Goal: Task Accomplishment & Management: Complete application form

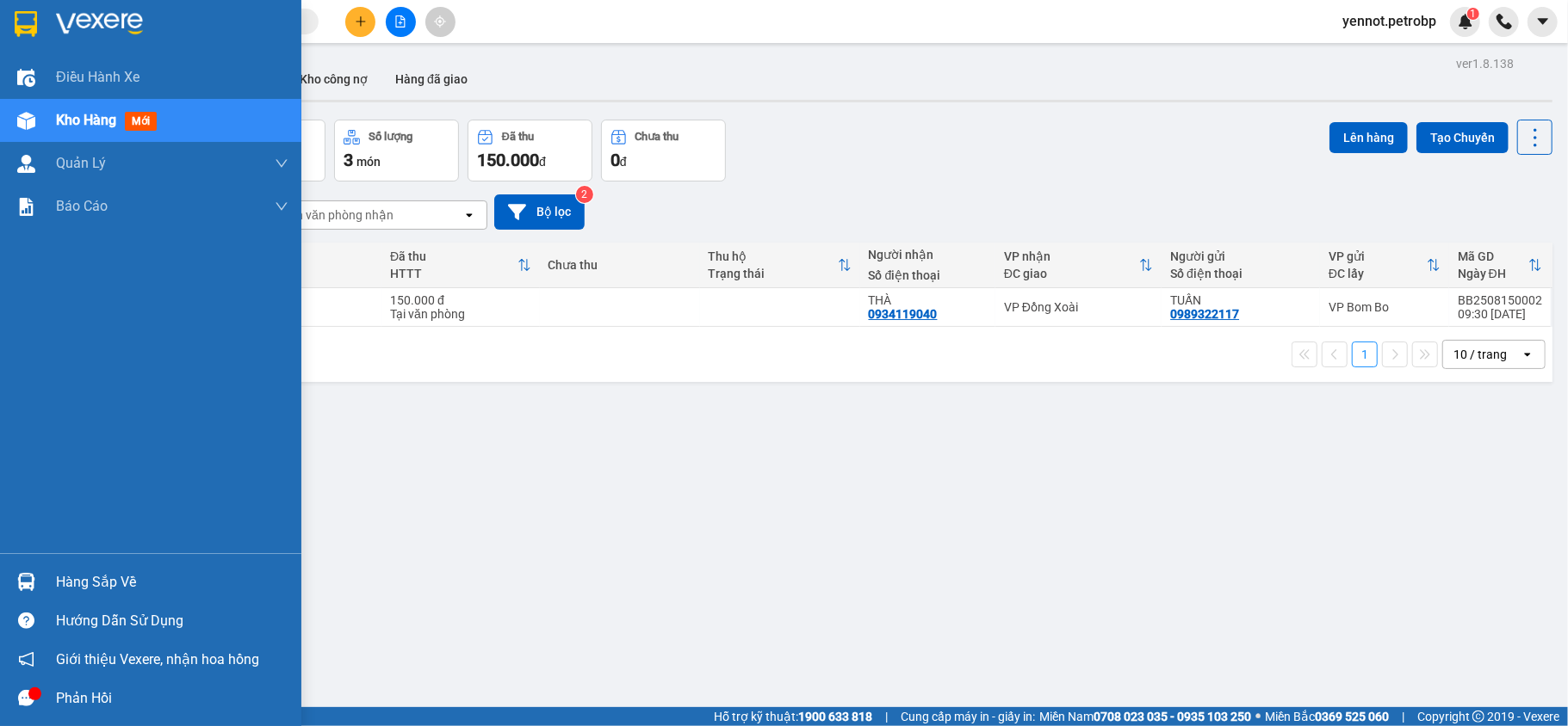
click at [52, 583] on div "Hàng sắp về" at bounding box center [150, 583] width 301 height 39
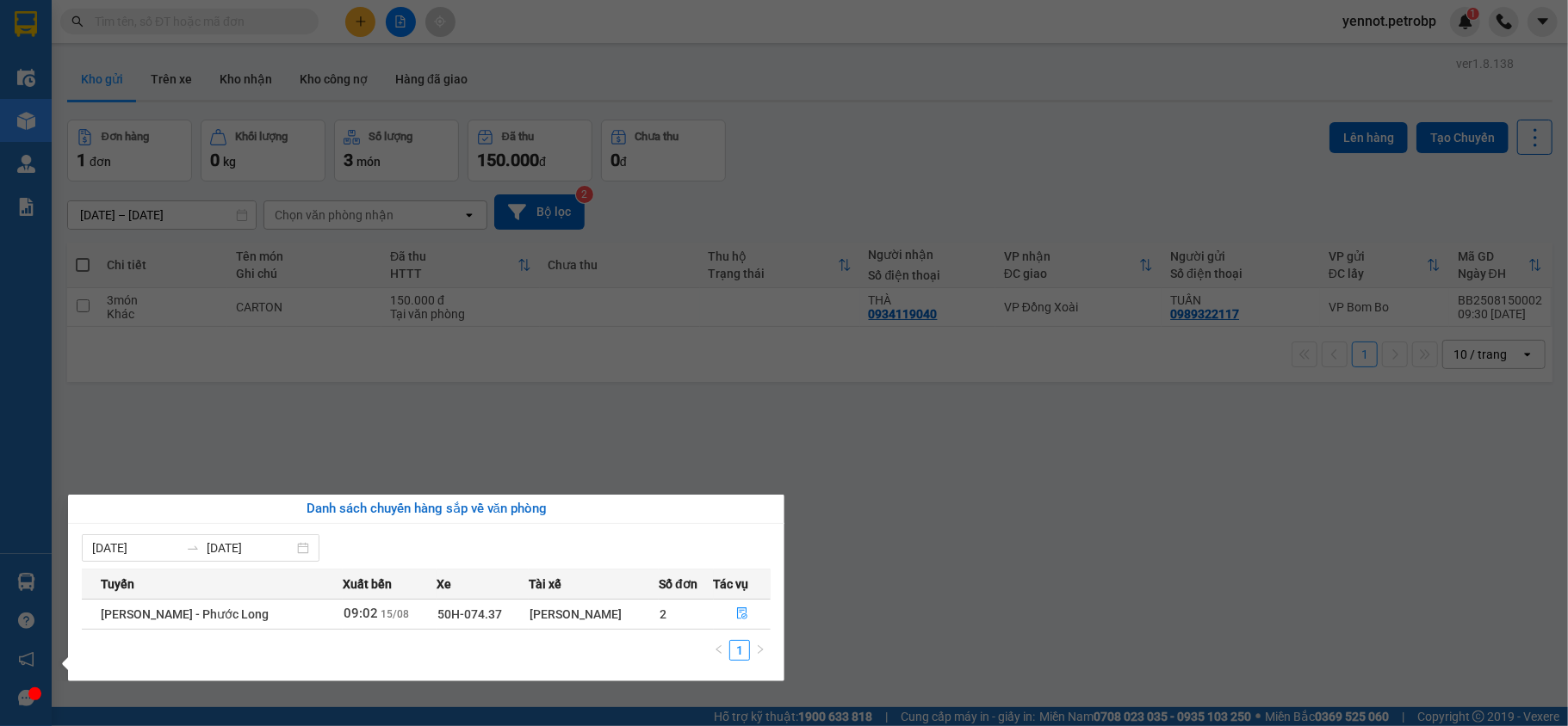
click at [274, 442] on section "Kết quả tìm kiếm ( 0 ) Bộ lọc No Data yennot.petrobp 1 Điều hành xe Kho hàng mớ…" at bounding box center [784, 363] width 1568 height 726
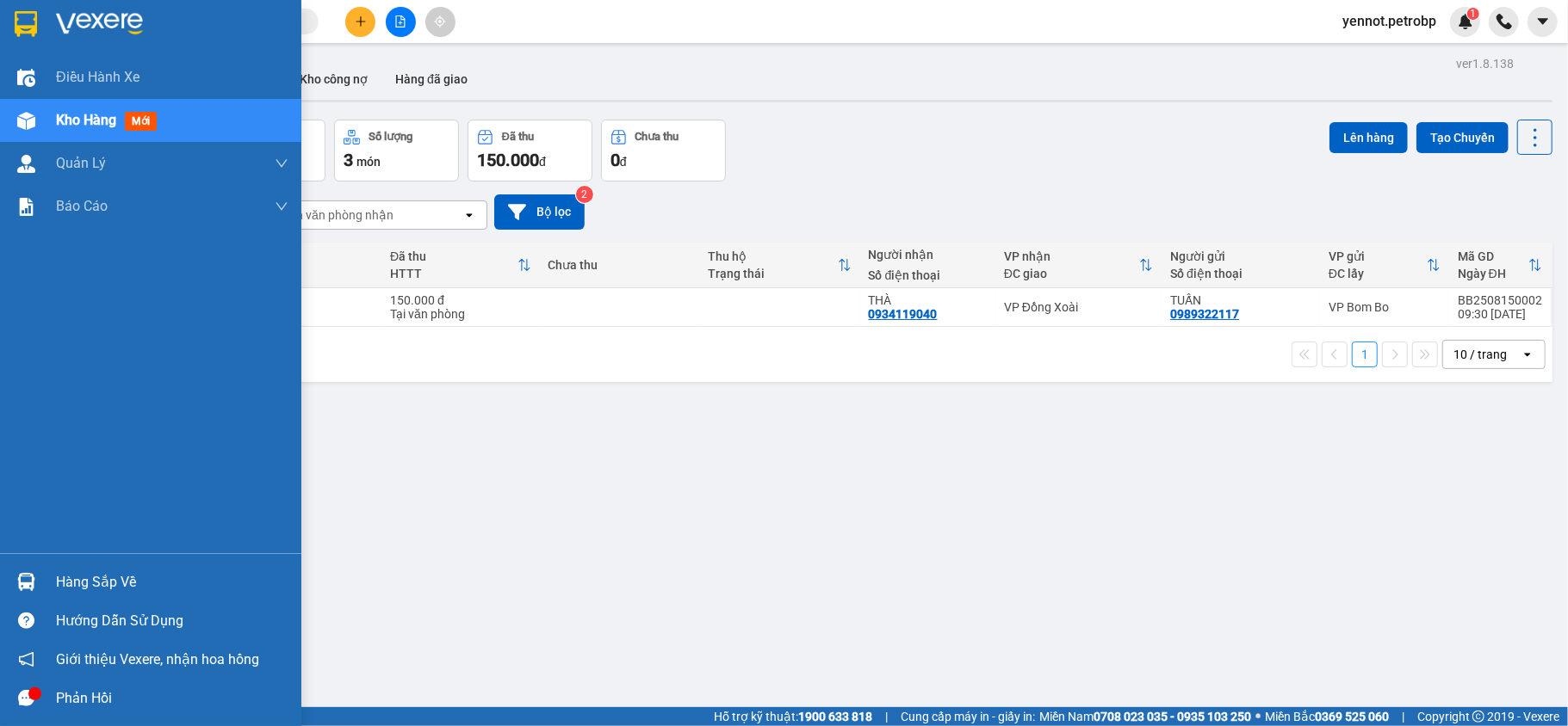
click at [45, 575] on div "Hàng sắp về" at bounding box center [150, 583] width 301 height 39
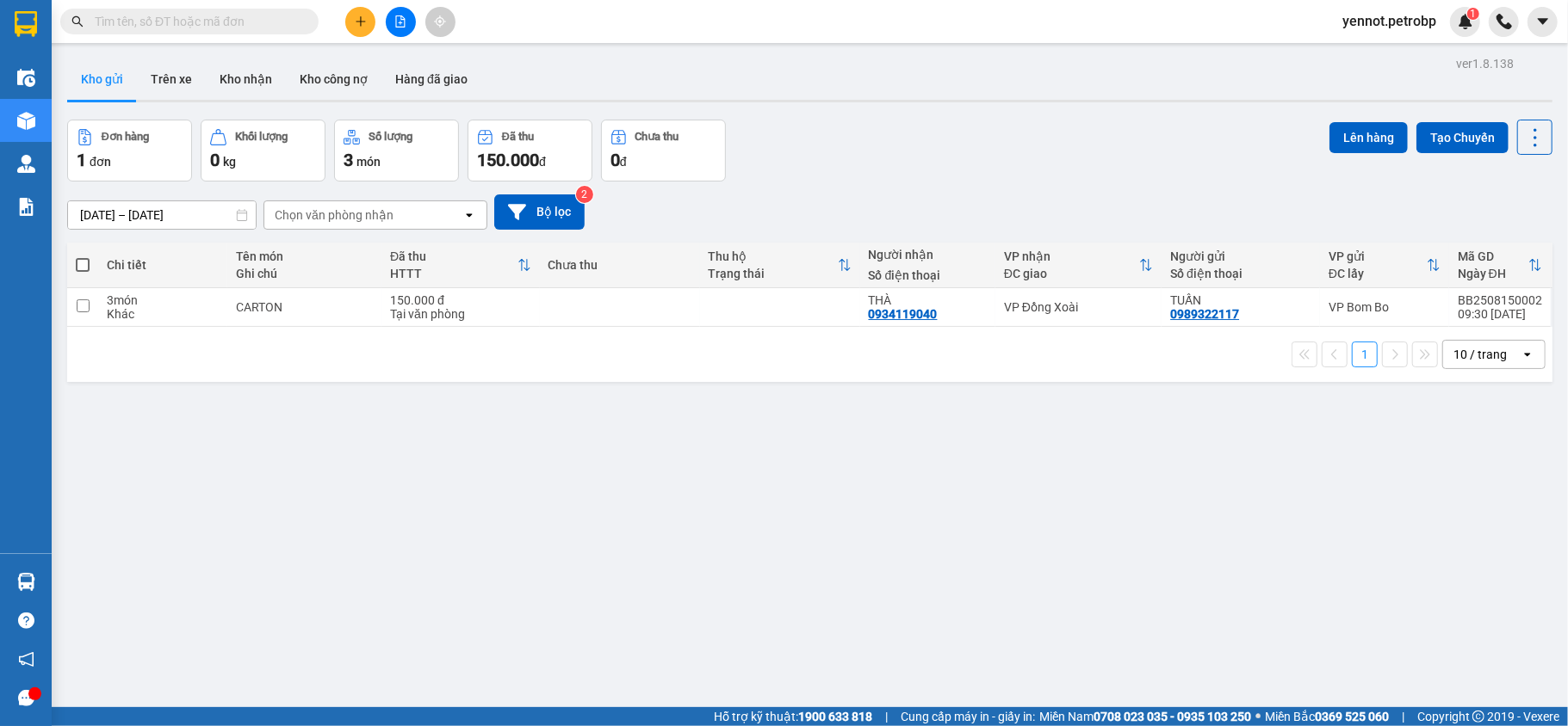
drag, startPoint x: 863, startPoint y: 654, endPoint x: 828, endPoint y: 582, distance: 80.1
click at [867, 654] on section "Kết quả tìm kiếm ( 0 ) Bộ lọc No Data yennot.petrobp 1 Điều hành xe Kho hàng mớ…" at bounding box center [784, 363] width 1568 height 726
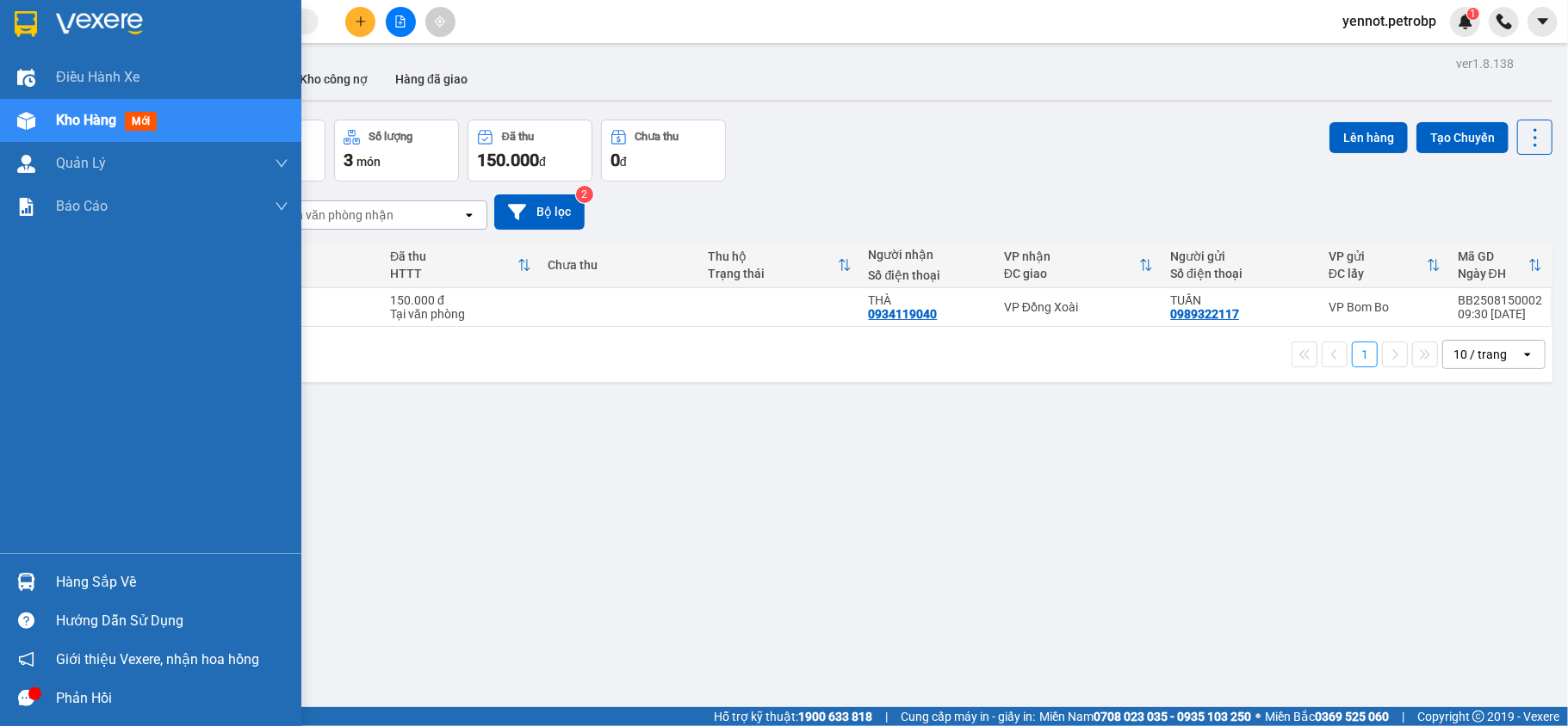
click at [42, 573] on div "Hàng sắp về" at bounding box center [150, 583] width 301 height 39
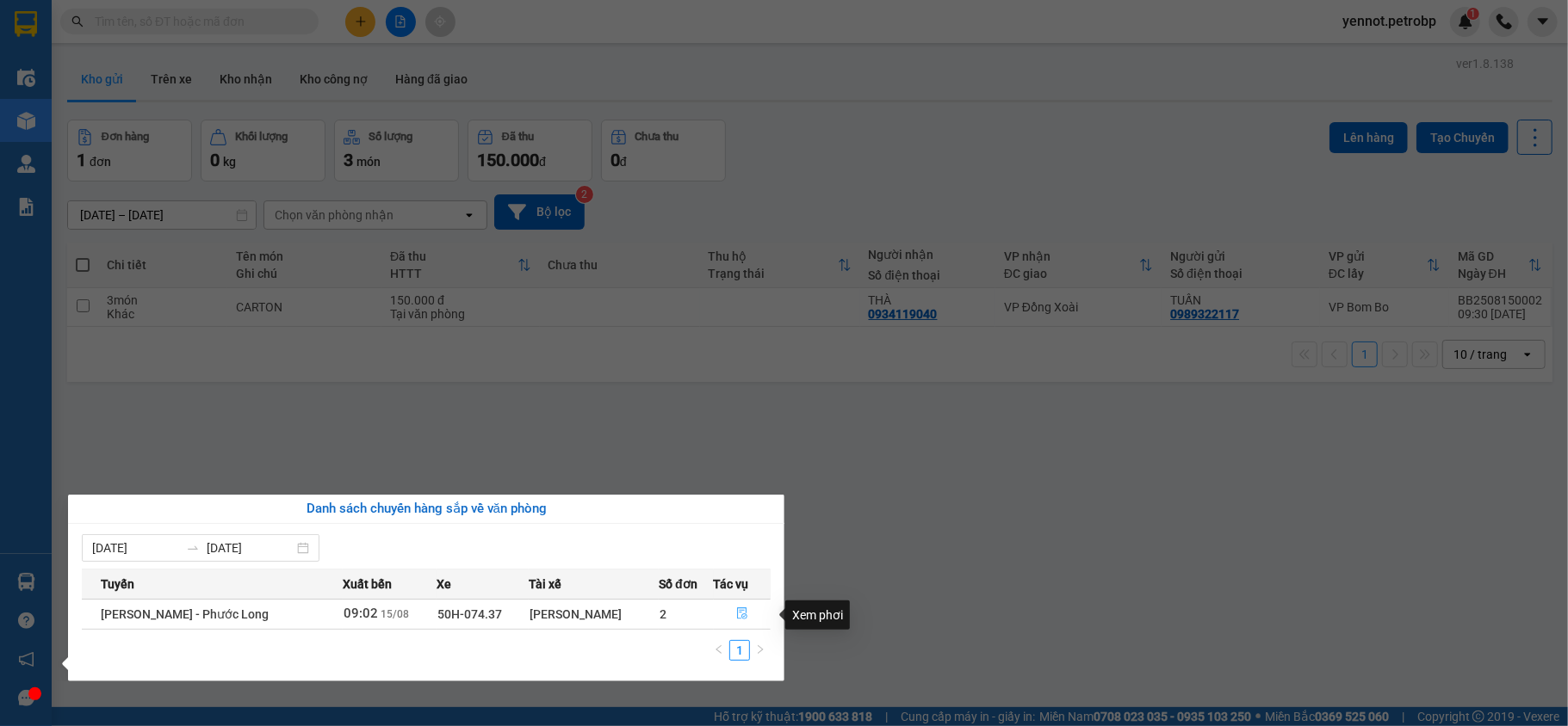
click at [742, 615] on icon "file-done" at bounding box center [742, 614] width 12 height 12
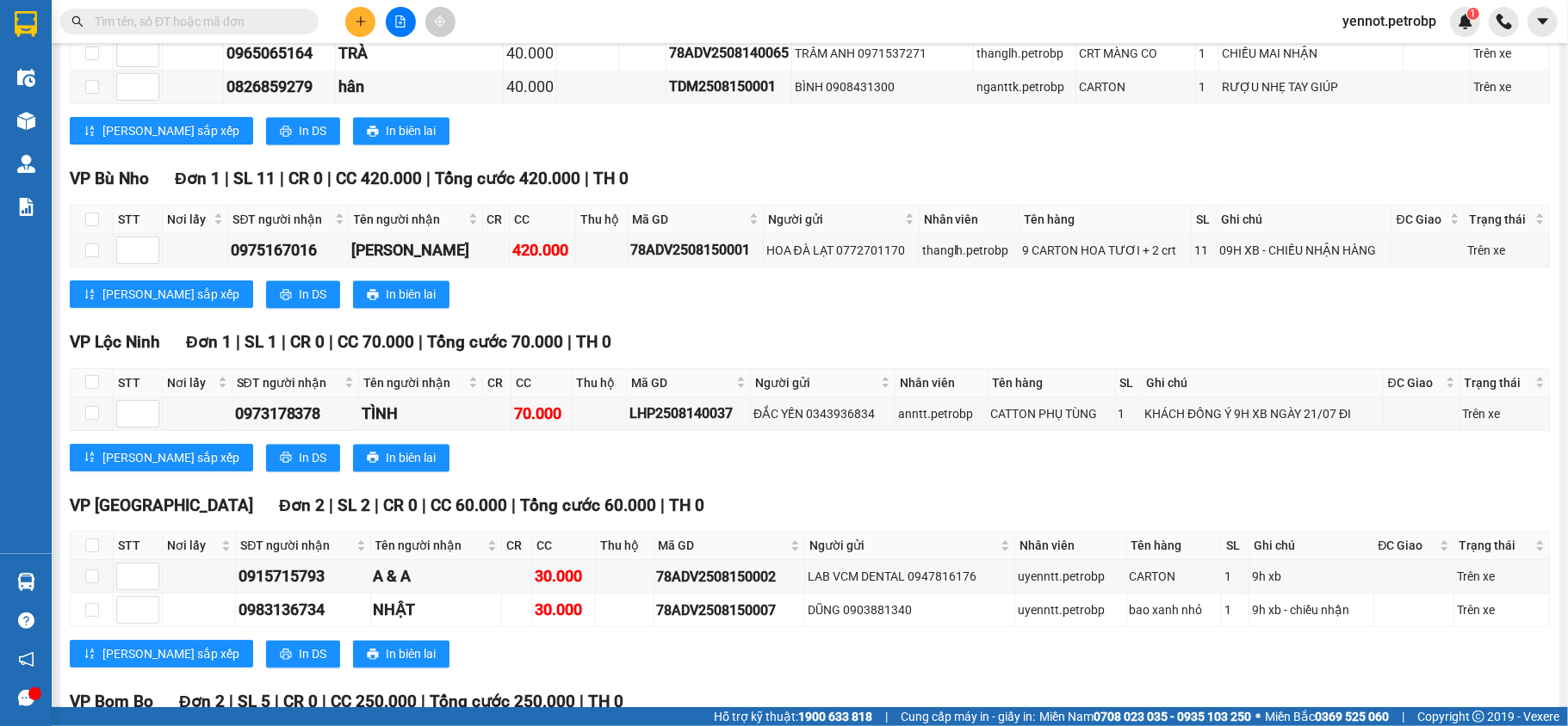
scroll to position [2551, 0]
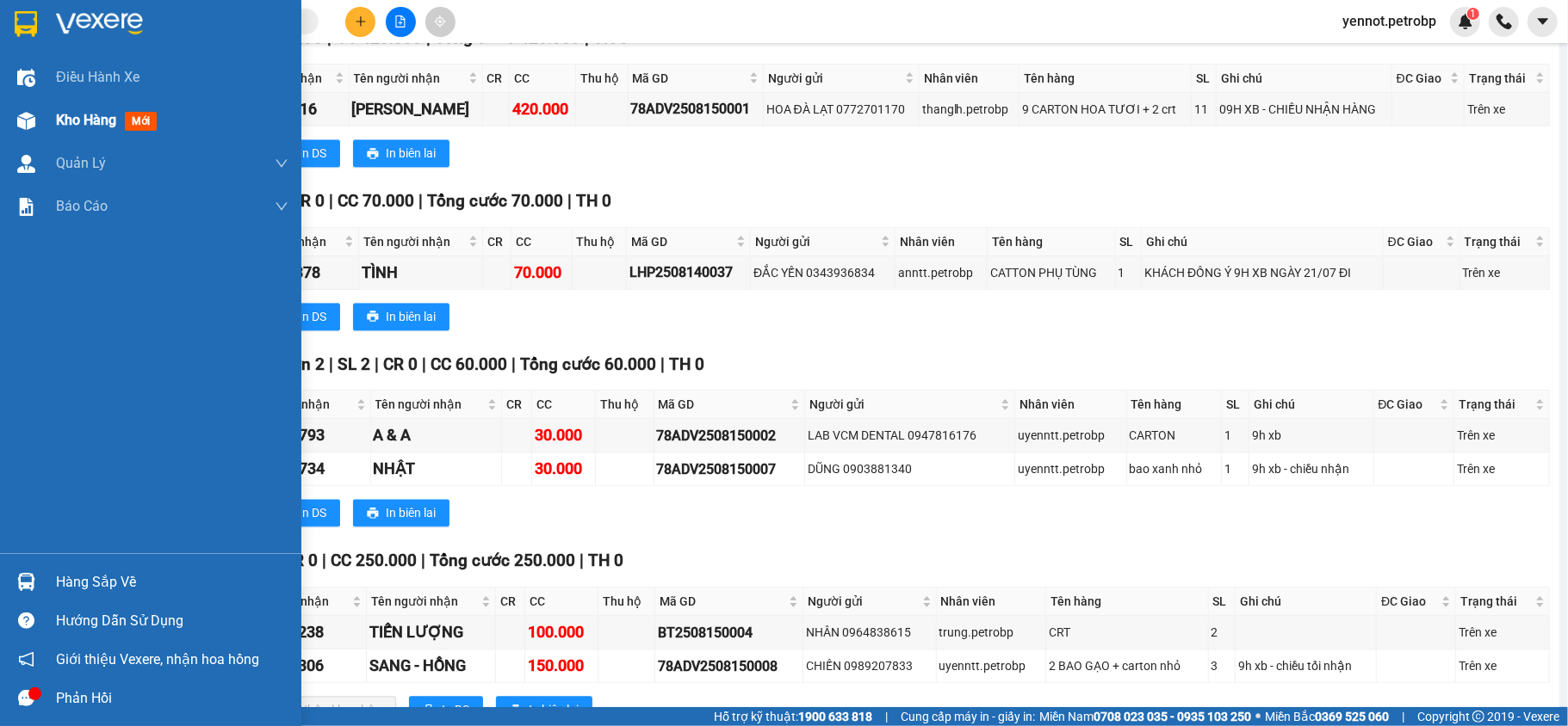
click at [56, 112] on span "Kho hàng" at bounding box center [86, 120] width 60 height 17
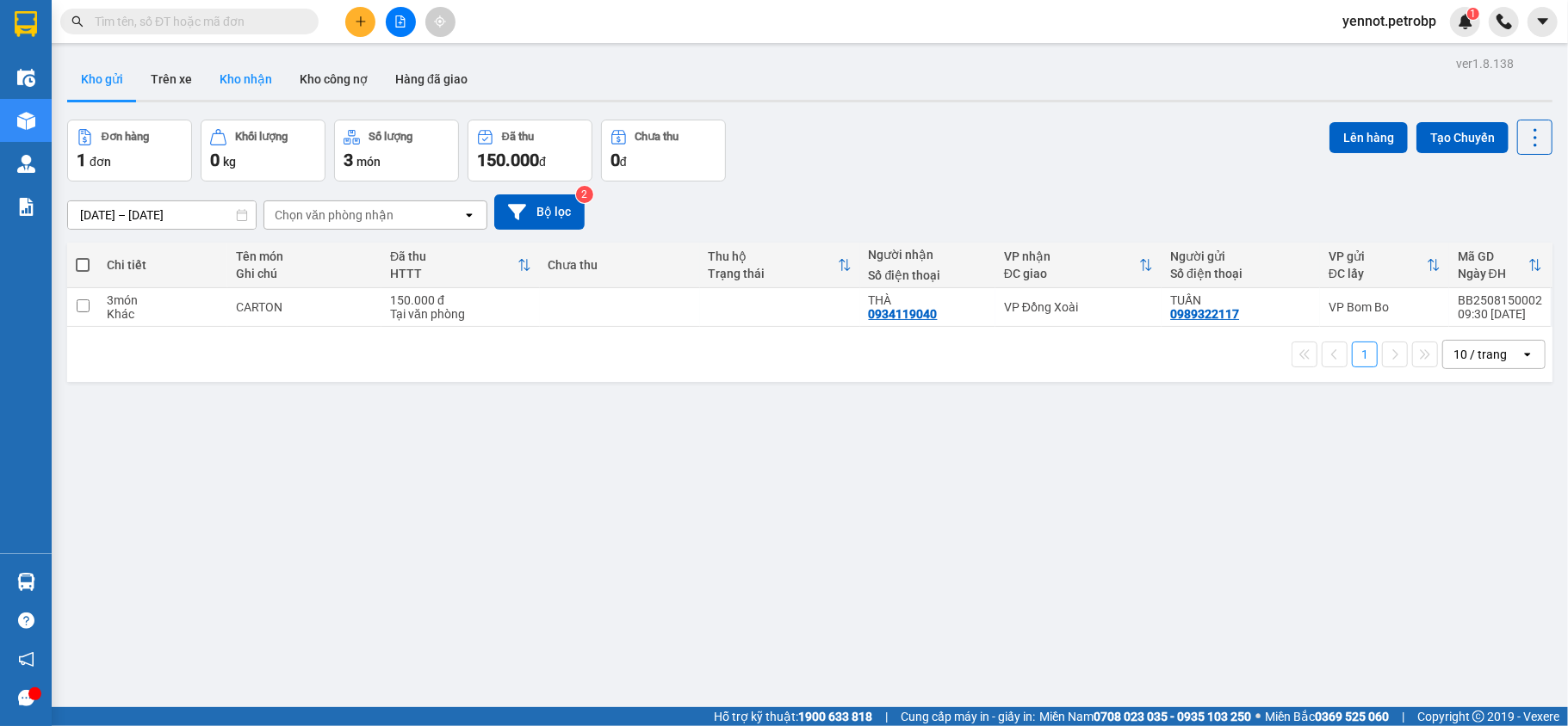
click at [256, 70] on button "Kho nhận" at bounding box center [246, 79] width 80 height 41
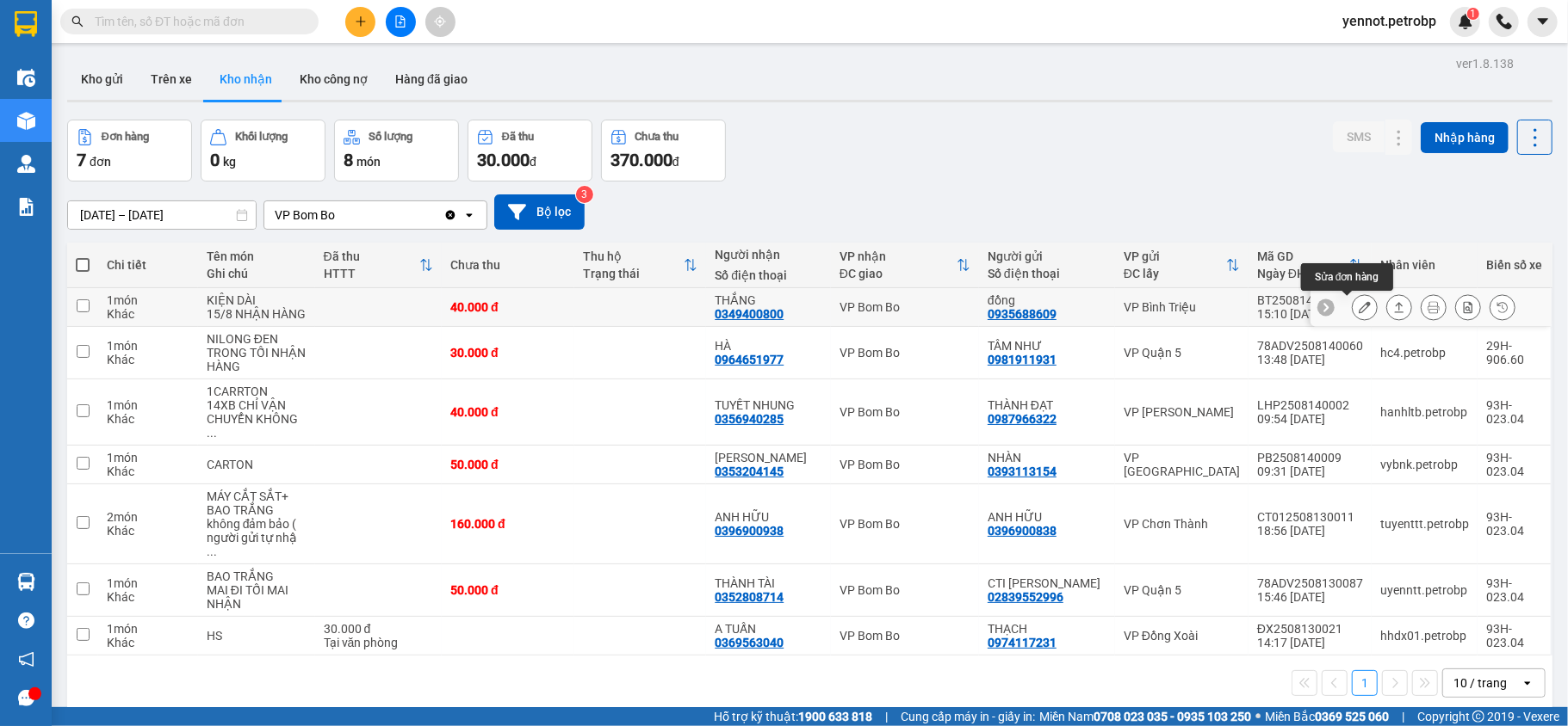
click at [1359, 314] on icon at bounding box center [1365, 307] width 12 height 12
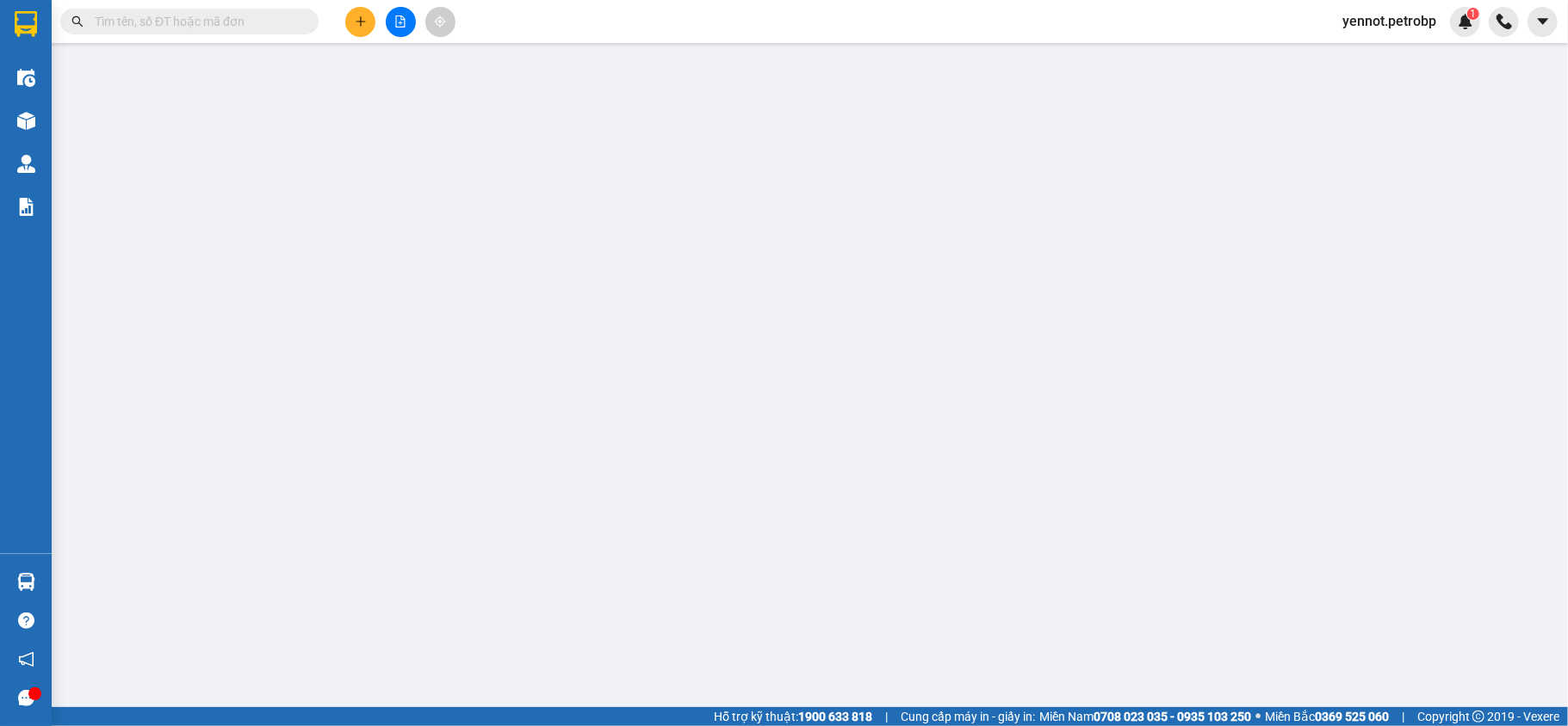
type input "0935688609"
type input "đồng"
type input "0349400800"
type input "THẮNG"
type input "40.000"
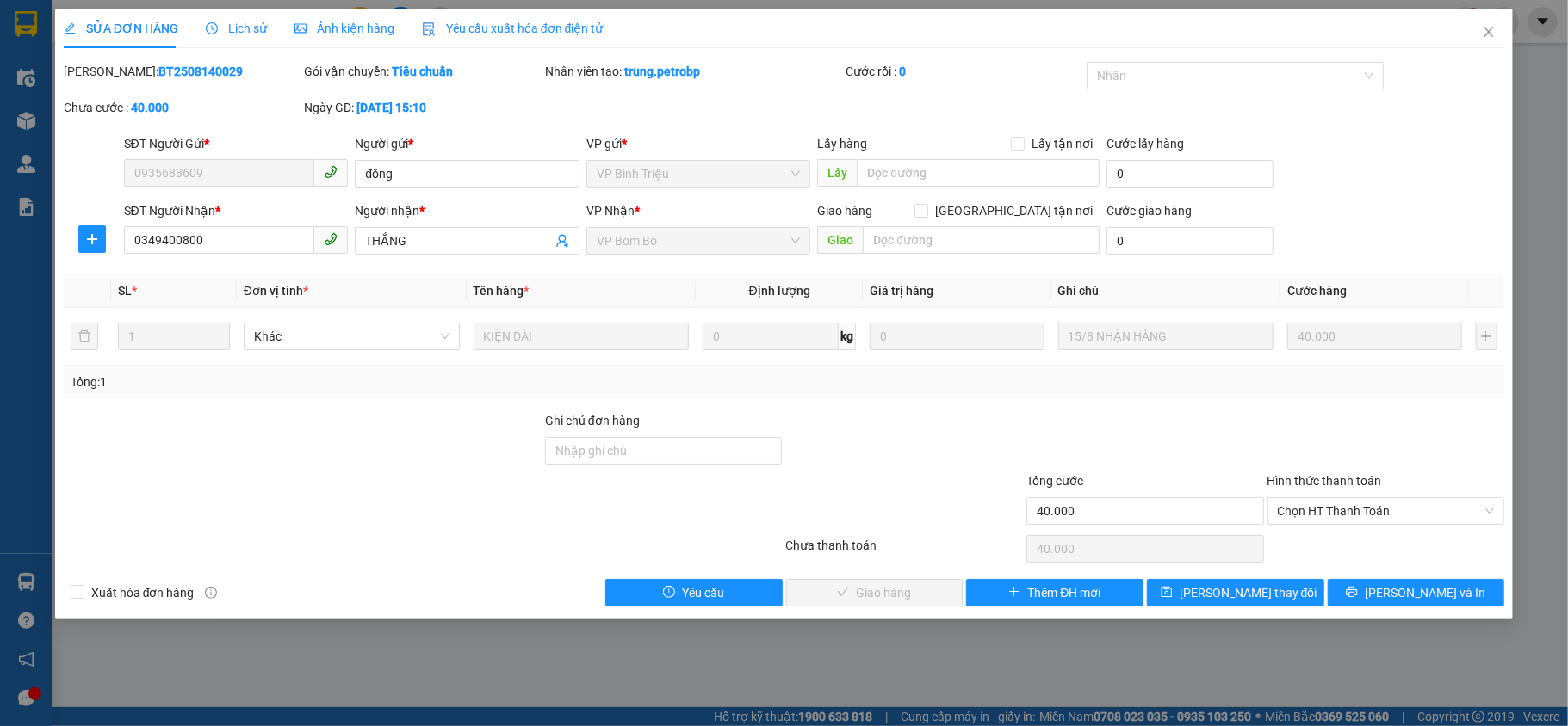
drag, startPoint x: 108, startPoint y: 69, endPoint x: 196, endPoint y: 76, distance: 88.3
click at [196, 76] on div "[PERSON_NAME]: BT2508140029" at bounding box center [182, 71] width 238 height 19
copy b "BT2508140029"
click at [1352, 516] on span "Chọn HT Thanh Toán" at bounding box center [1387, 511] width 217 height 25
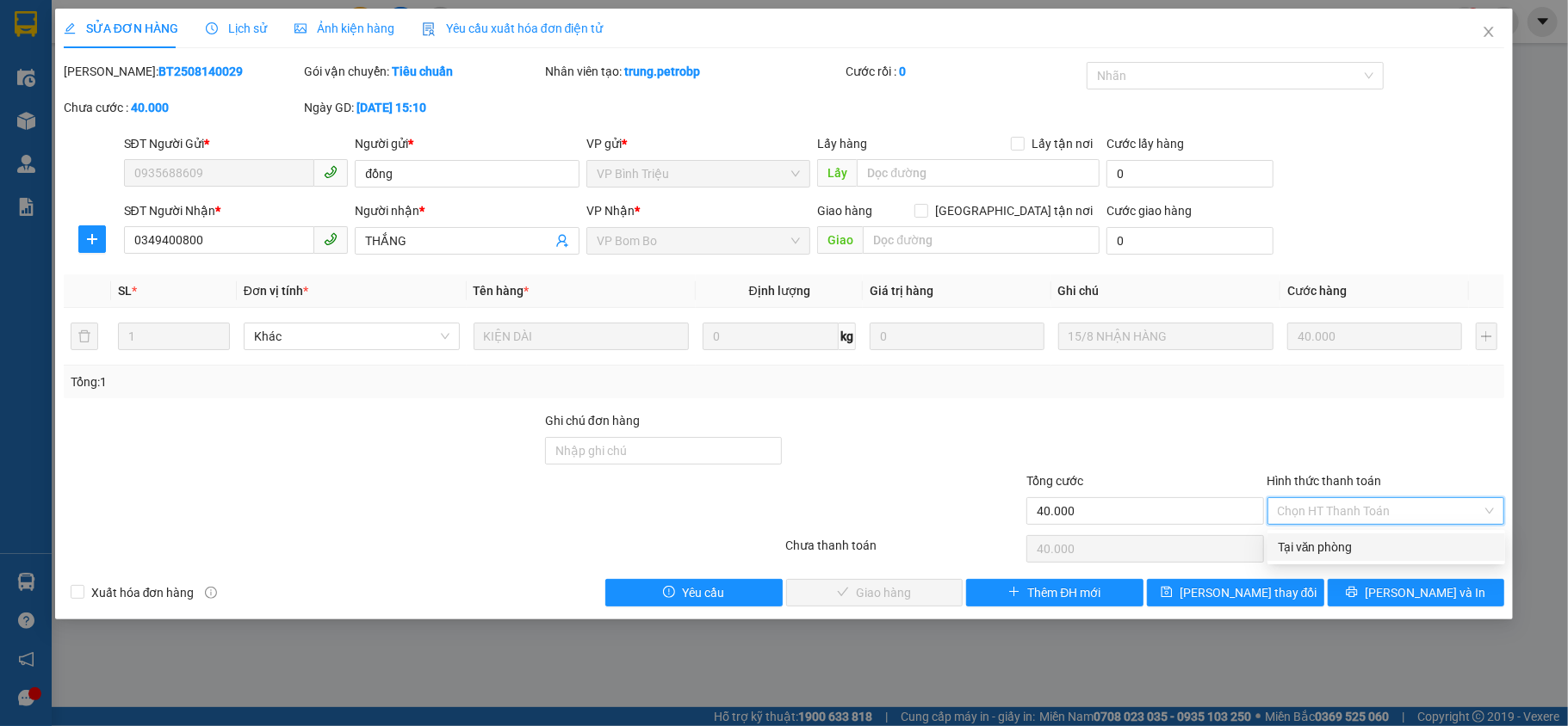
click at [1347, 538] on div "Tại văn phòng" at bounding box center [1387, 547] width 217 height 19
type input "0"
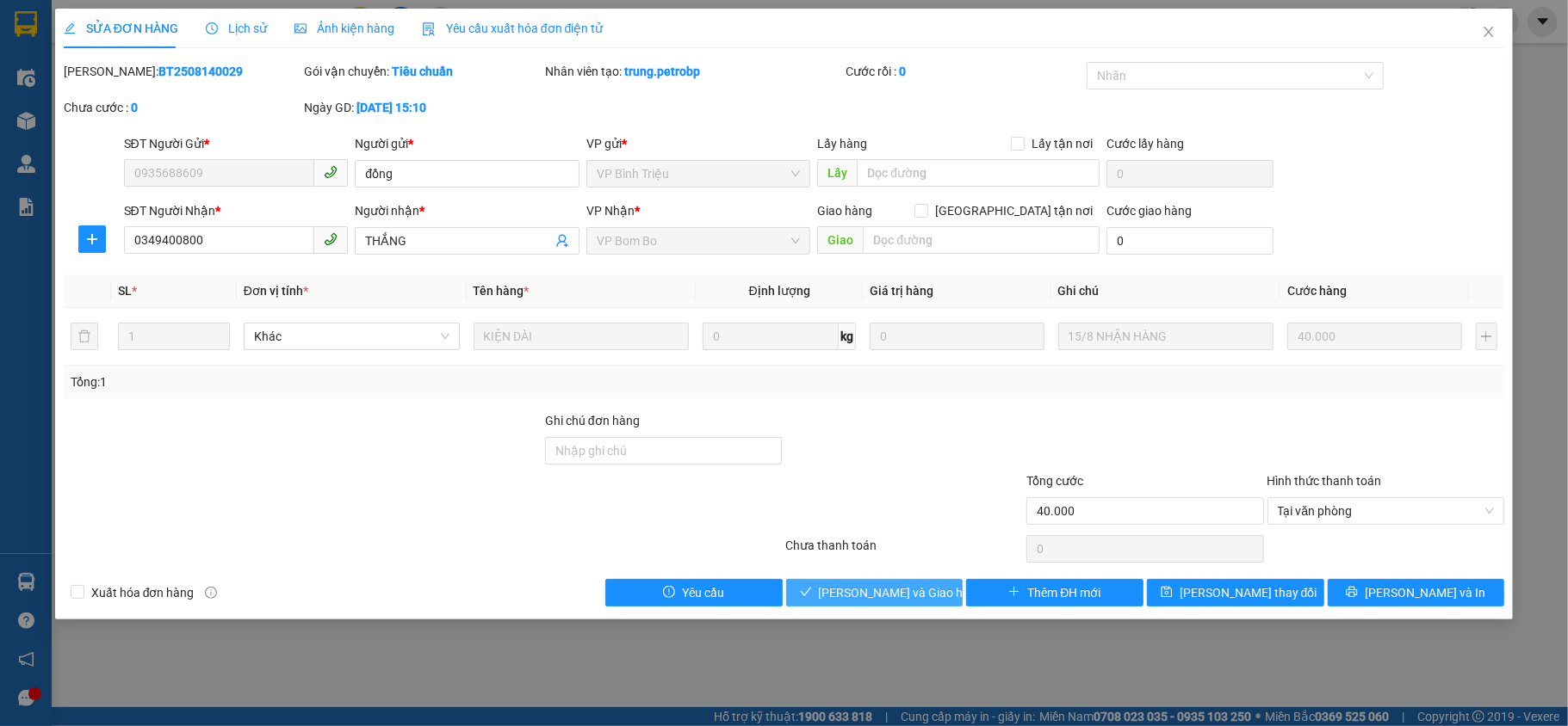
click at [885, 591] on span "[PERSON_NAME] và Giao hàng" at bounding box center [902, 592] width 166 height 19
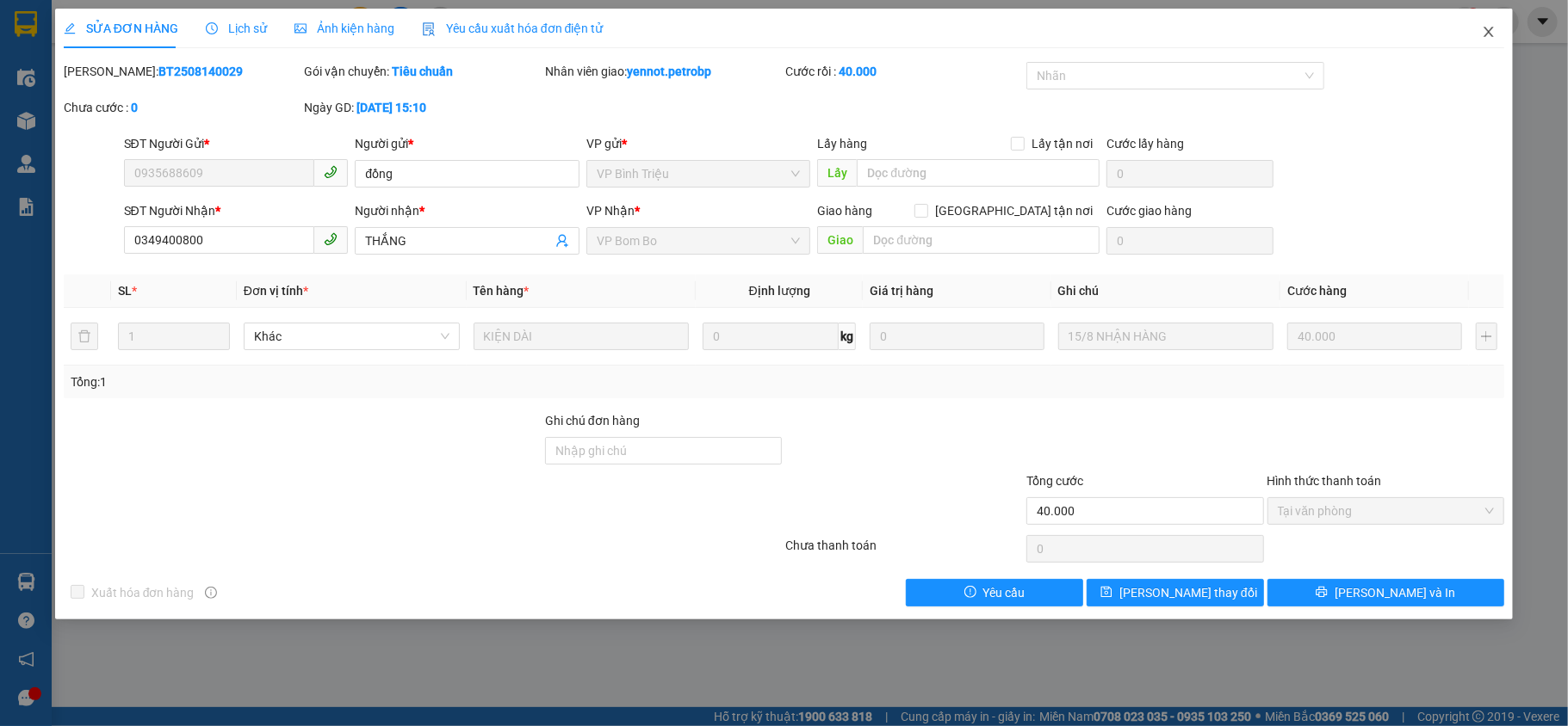
click at [1494, 32] on icon "close" at bounding box center [1489, 32] width 14 height 14
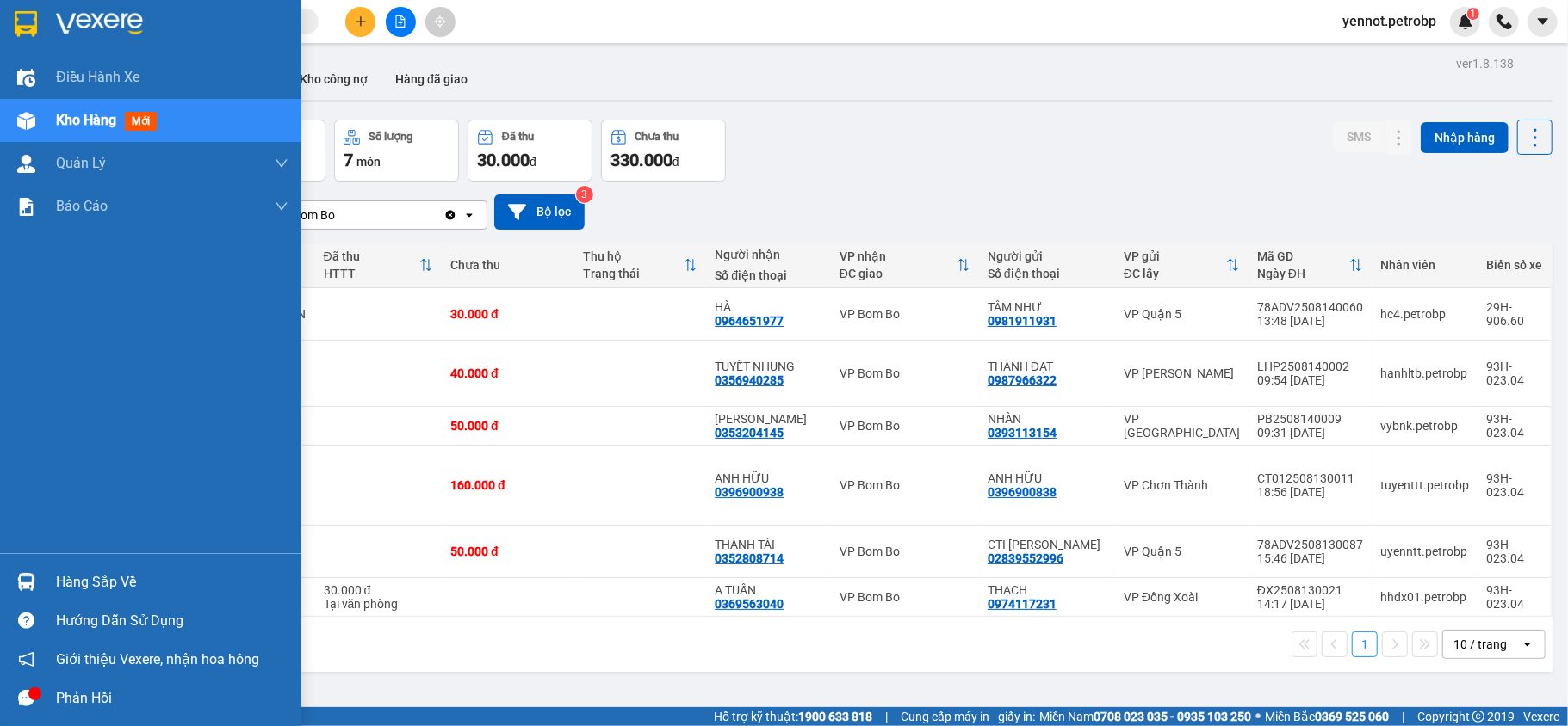
click at [69, 586] on div "Hàng sắp về" at bounding box center [172, 583] width 232 height 25
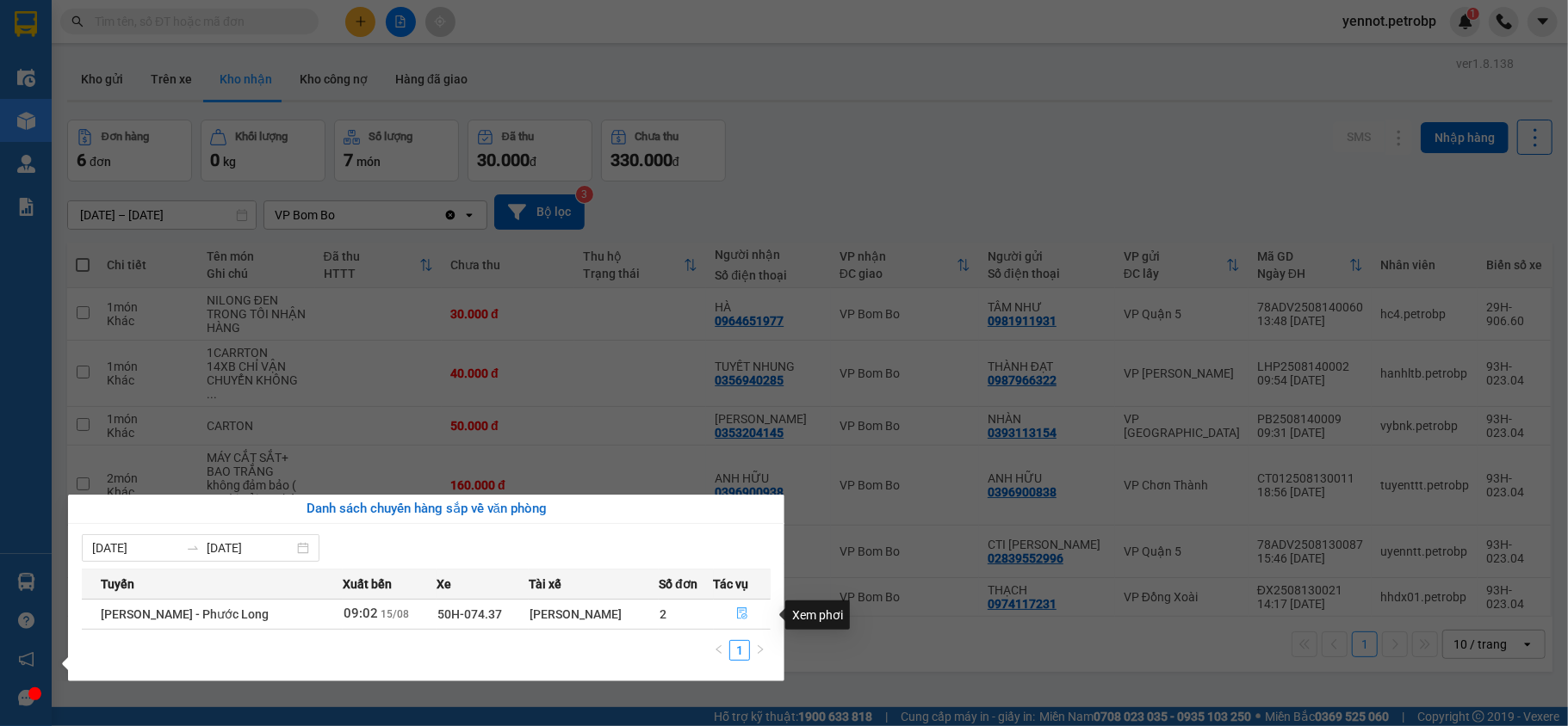
click at [739, 616] on icon "file-done" at bounding box center [742, 614] width 12 height 12
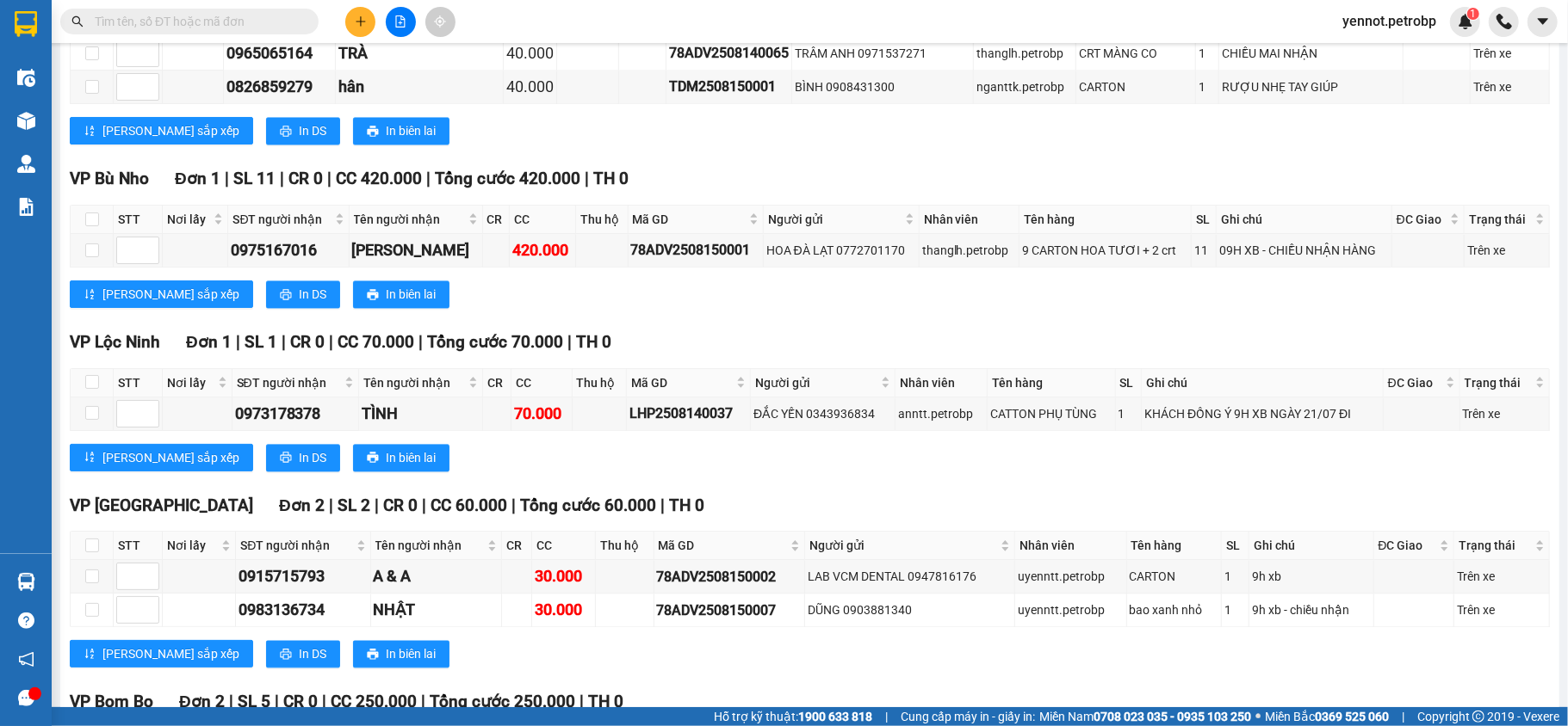
scroll to position [2551, 0]
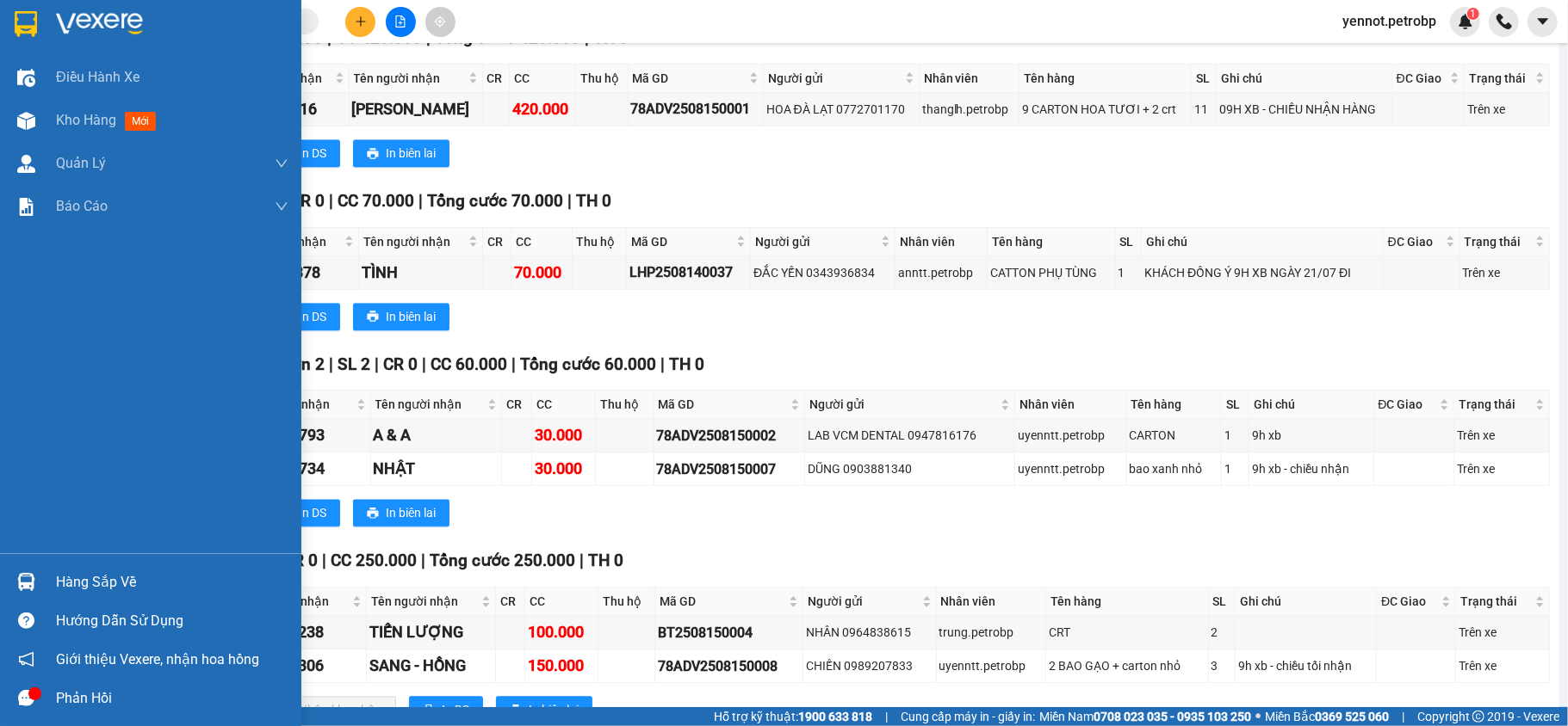
click at [107, 579] on div "Hàng sắp về" at bounding box center [172, 583] width 232 height 25
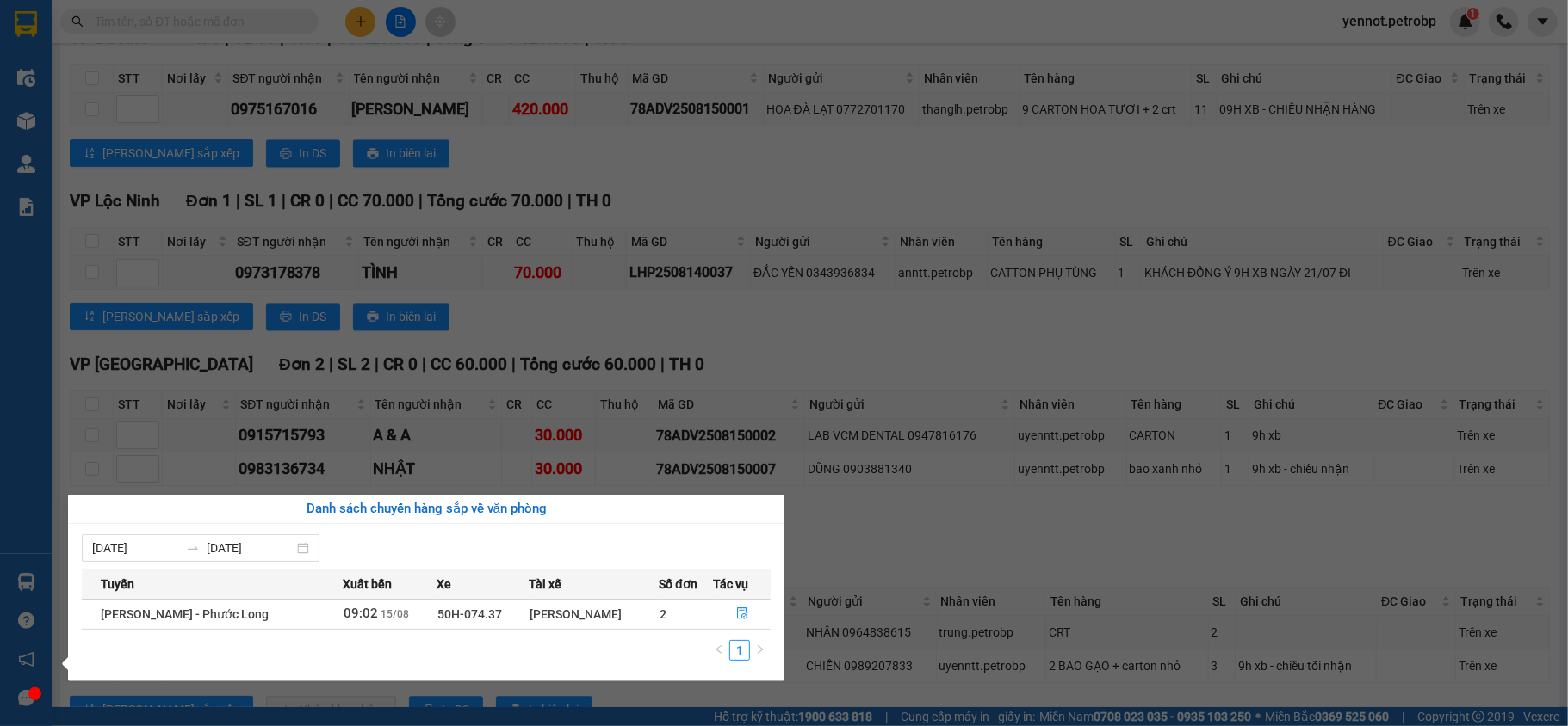
click at [971, 479] on section "Kết quả tìm kiếm ( 0 ) Bộ lọc No Data yennot.petrobp 1 Điều hành xe Kho hàng mớ…" at bounding box center [784, 363] width 1568 height 726
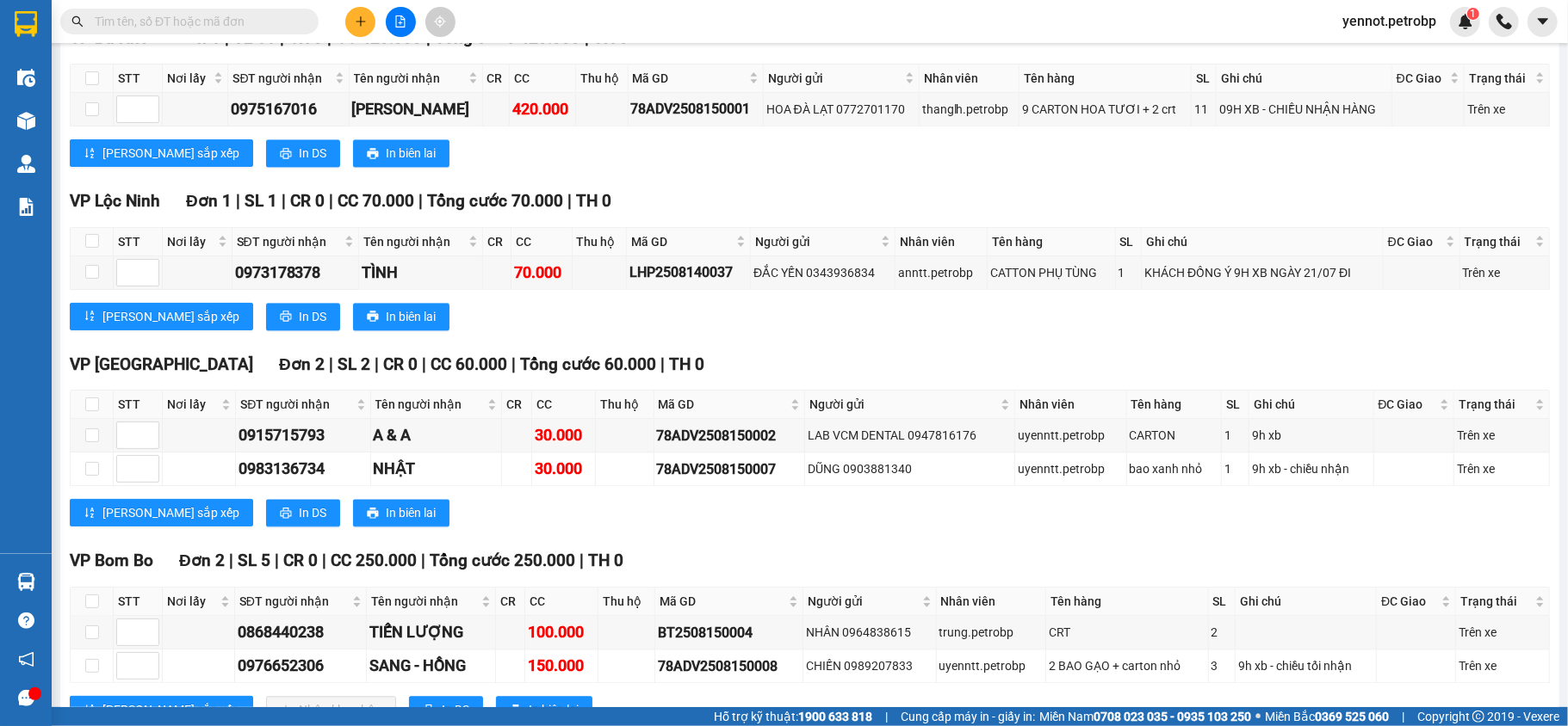
click at [353, 27] on button at bounding box center [360, 21] width 30 height 30
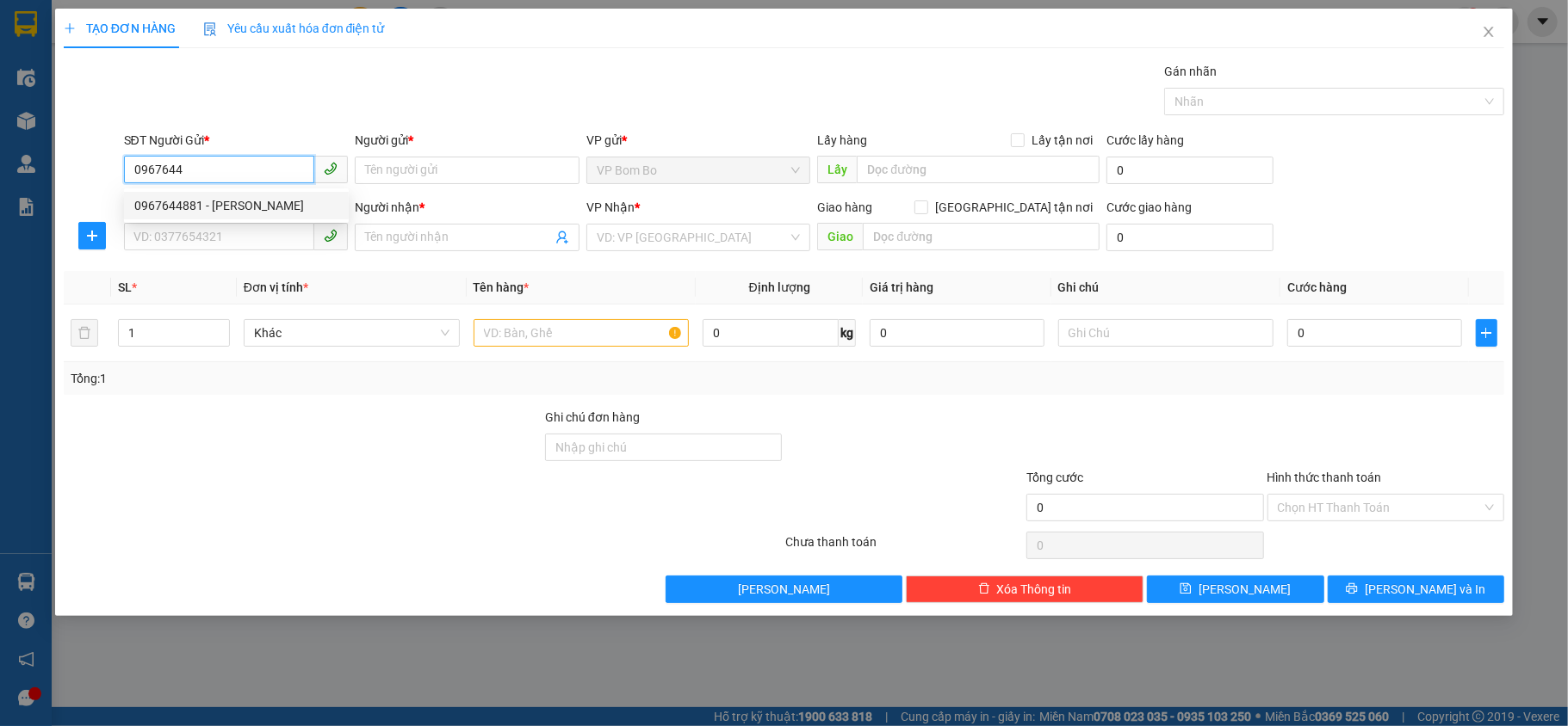
click at [239, 201] on div "0967644881 - [PERSON_NAME]" at bounding box center [236, 205] width 204 height 19
type input "0967644881"
type input "THẢO LY"
type input "0384339968"
type input "C DUNG"
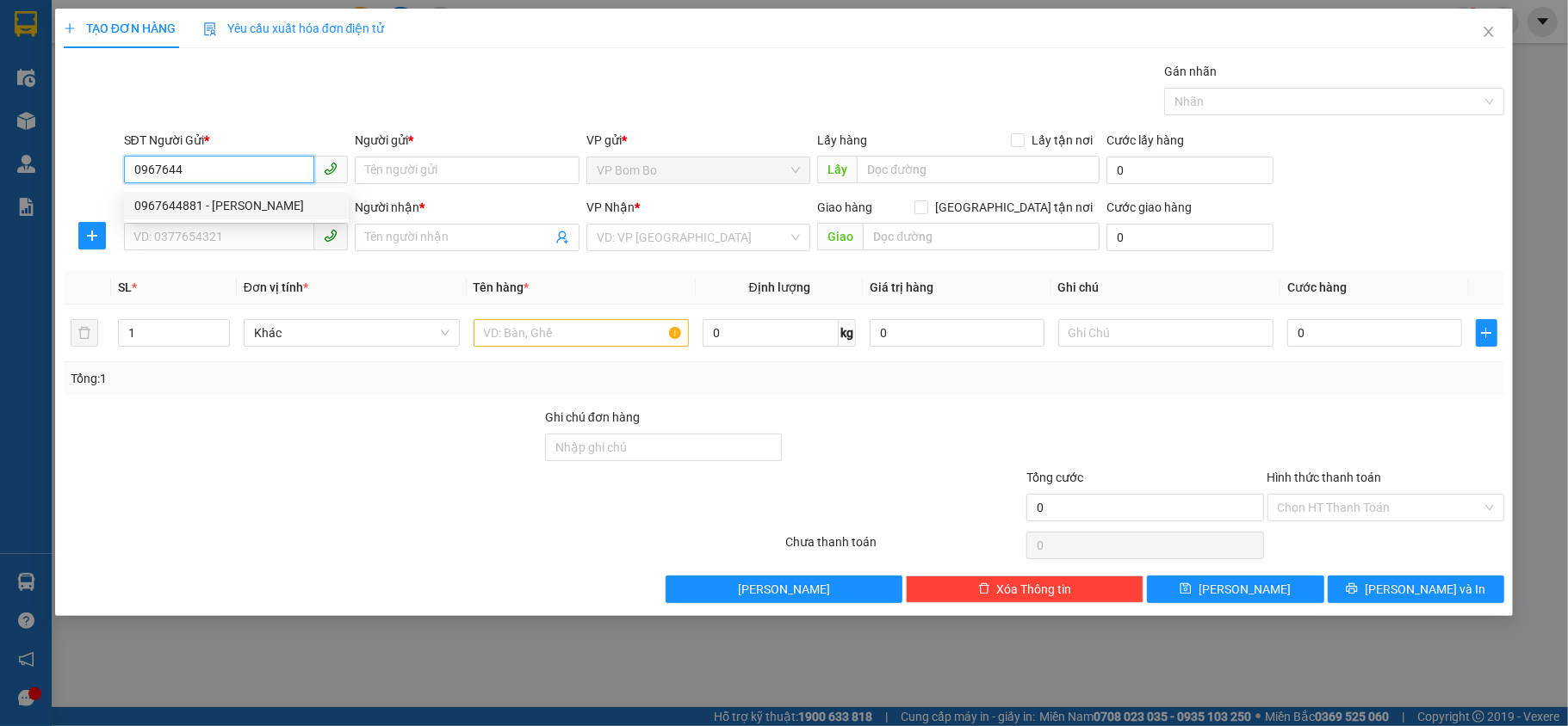
type input "QUA CẦU 38 1KM"
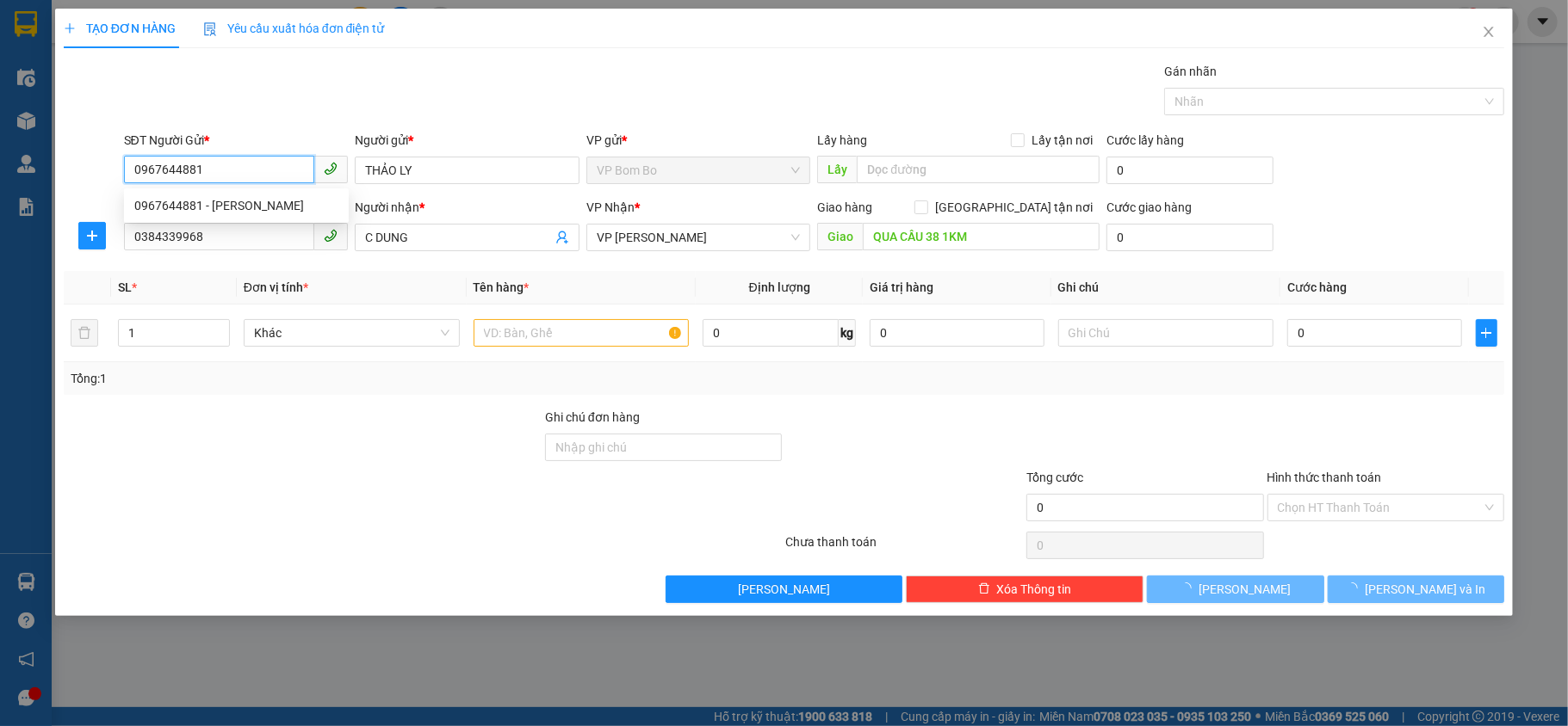
type input "40.000"
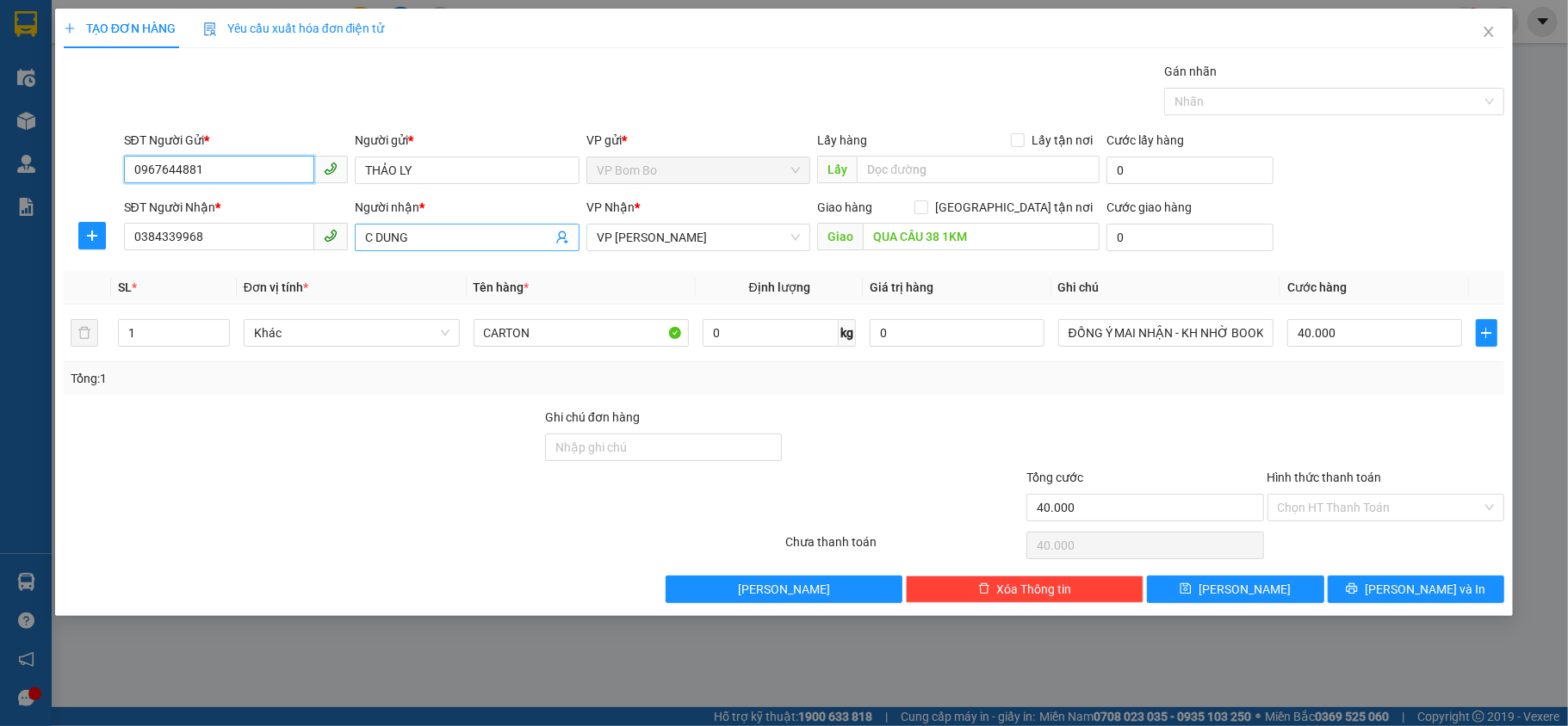
type input "0967644881"
click at [424, 235] on input "C DUNG" at bounding box center [459, 237] width 187 height 19
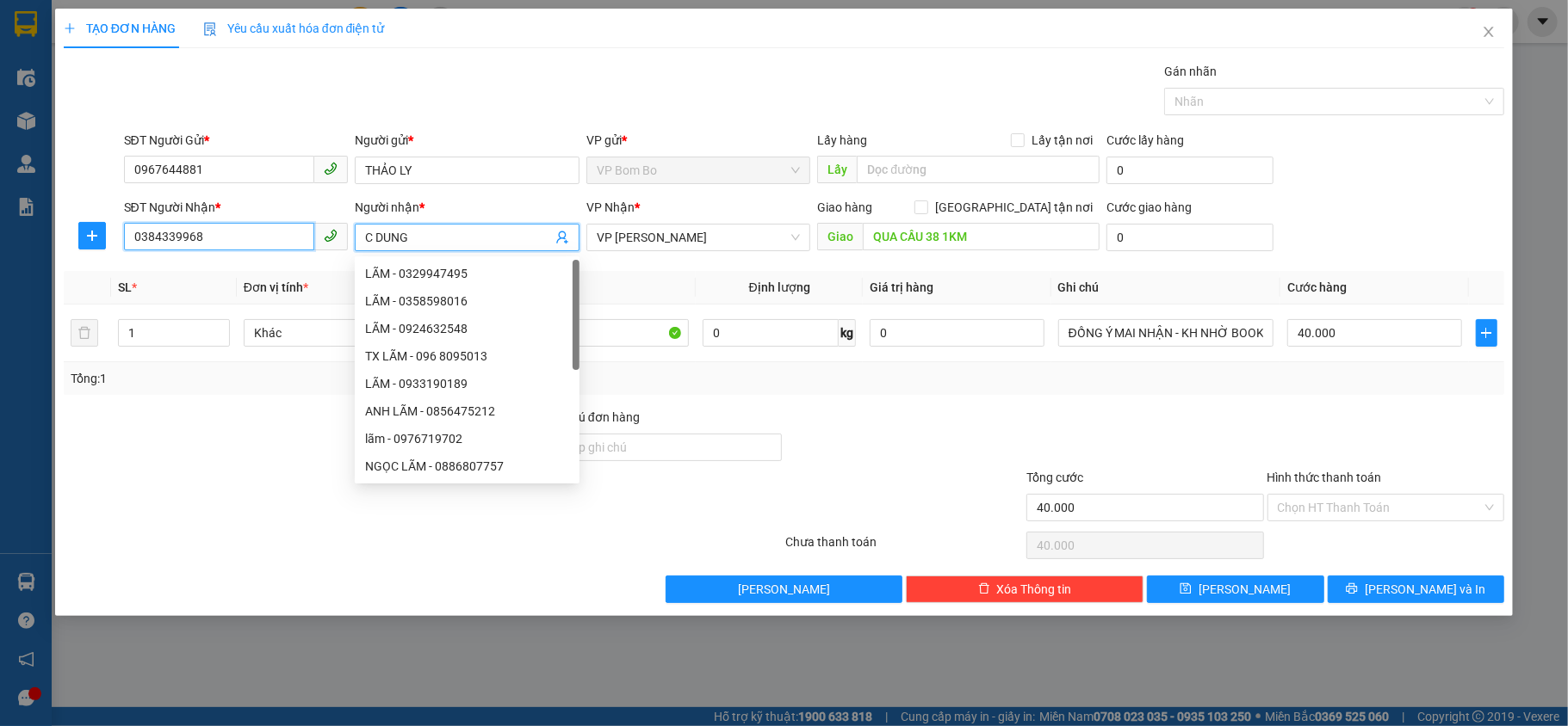
click at [243, 250] on input "0384339968" at bounding box center [219, 237] width 191 height 27
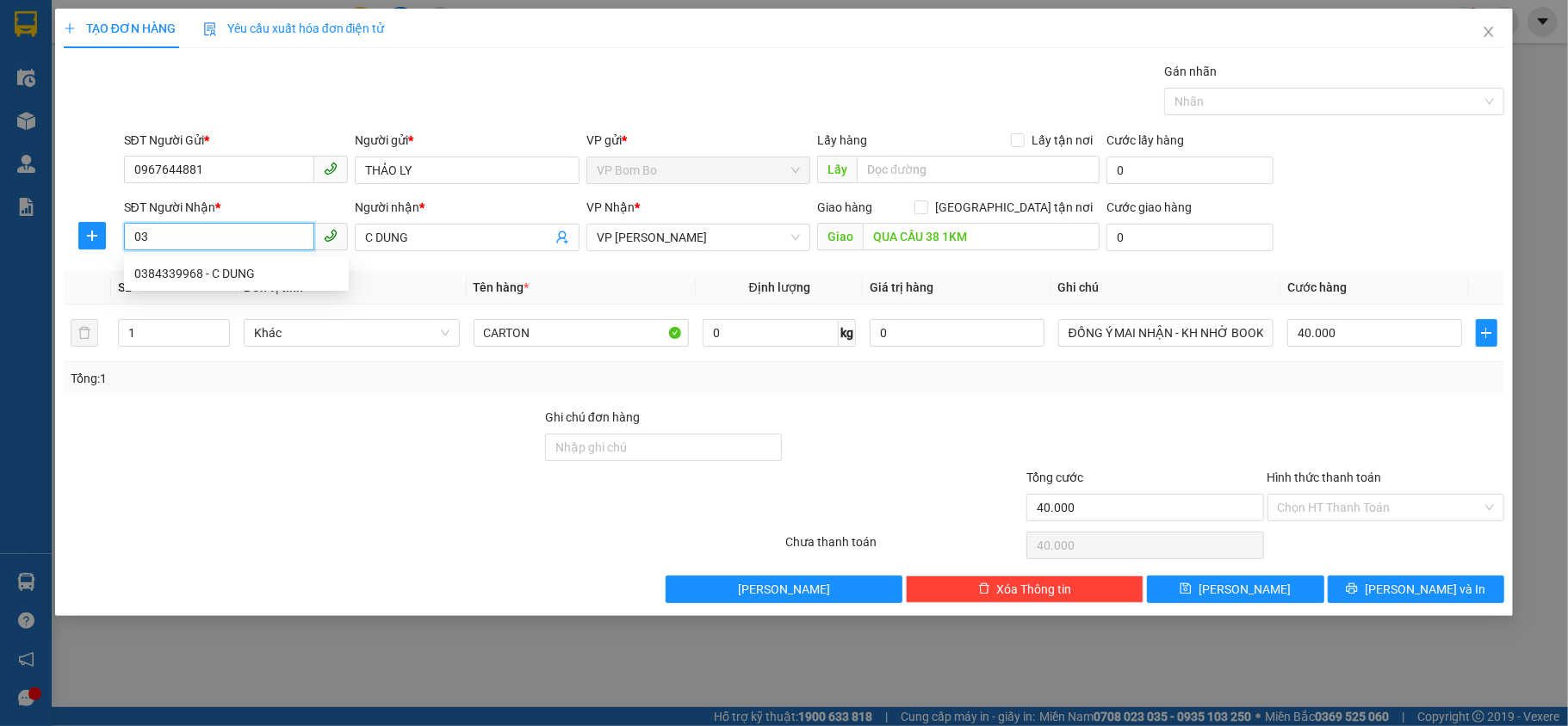
type input "0"
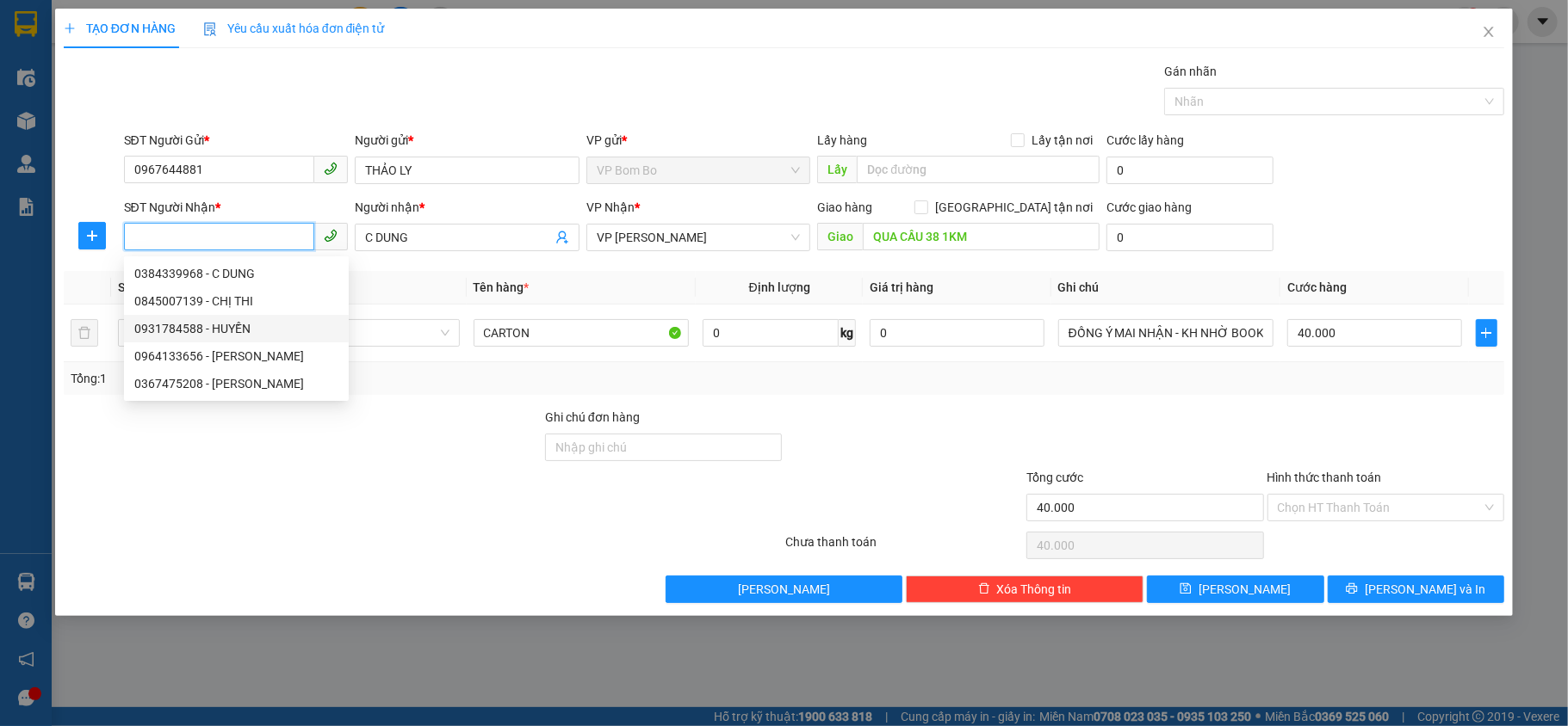
click at [225, 324] on div "0931784588 - HUYỀN" at bounding box center [236, 328] width 204 height 19
type input "0931784588"
type input "HUYỀN"
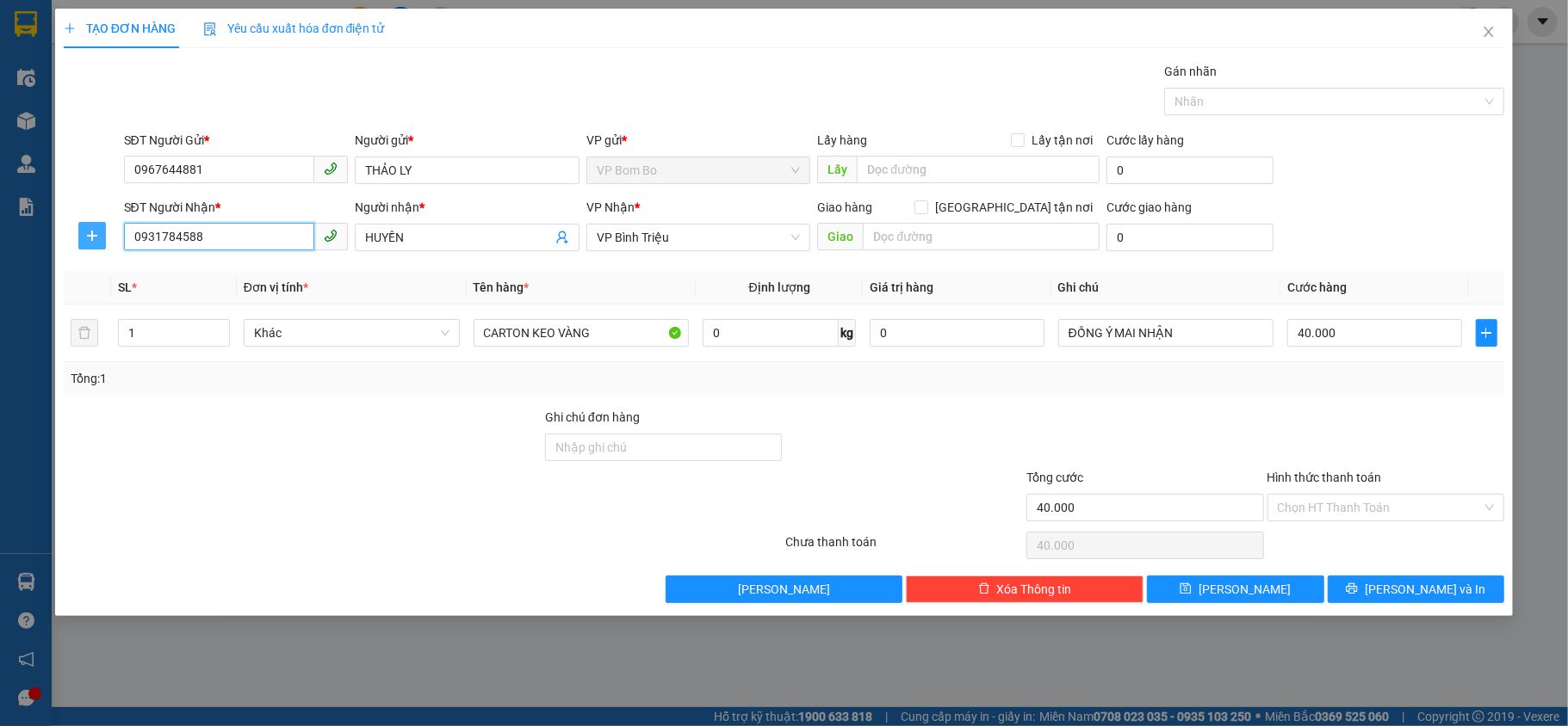
type input "0931784588"
click at [95, 240] on icon "plus" at bounding box center [92, 236] width 14 height 14
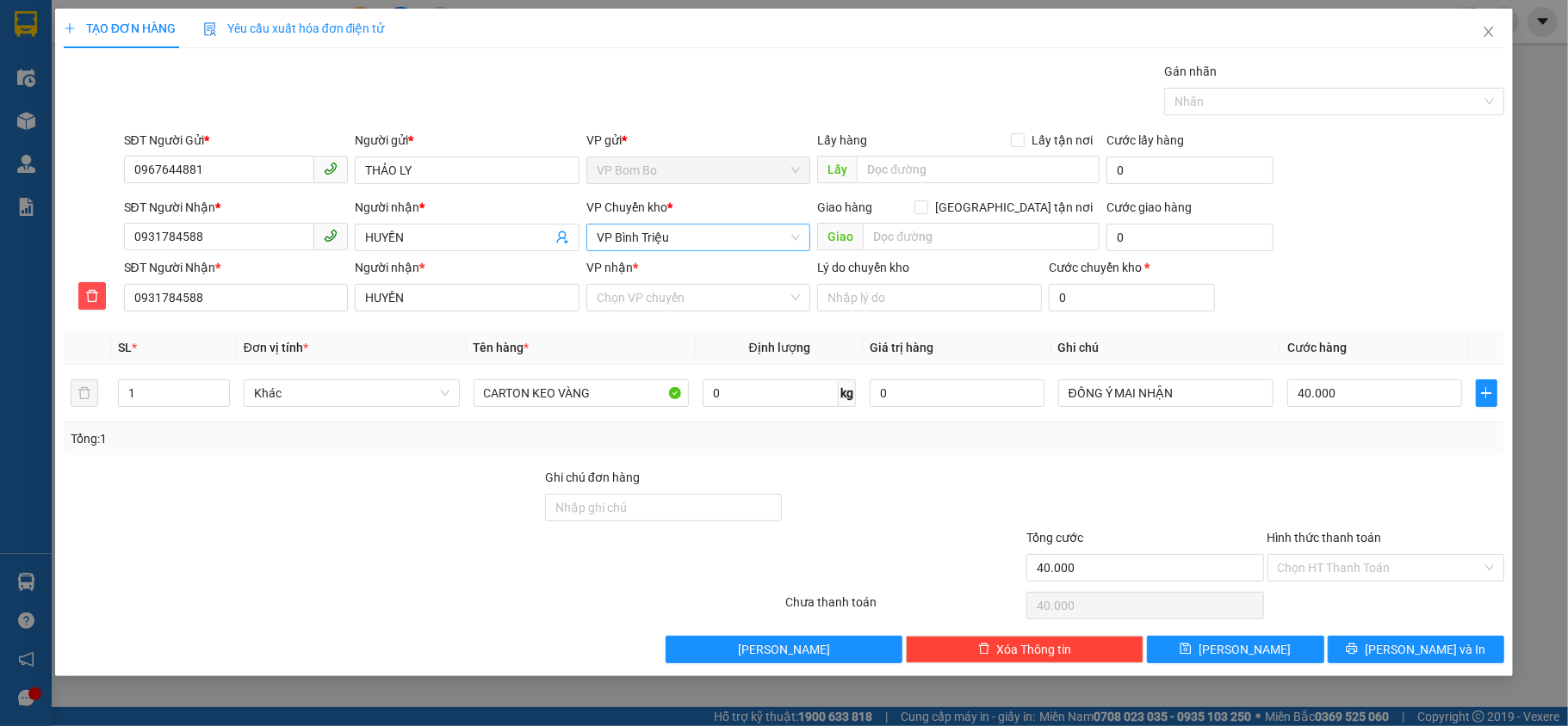
click at [700, 234] on span "VP Bình Triệu" at bounding box center [698, 238] width 204 height 25
type input "ĐÔ"
click at [654, 306] on div "VP Đồng Xoài" at bounding box center [698, 300] width 204 height 19
click at [684, 300] on input "VP nhận *" at bounding box center [692, 297] width 192 height 25
type input "BINH"
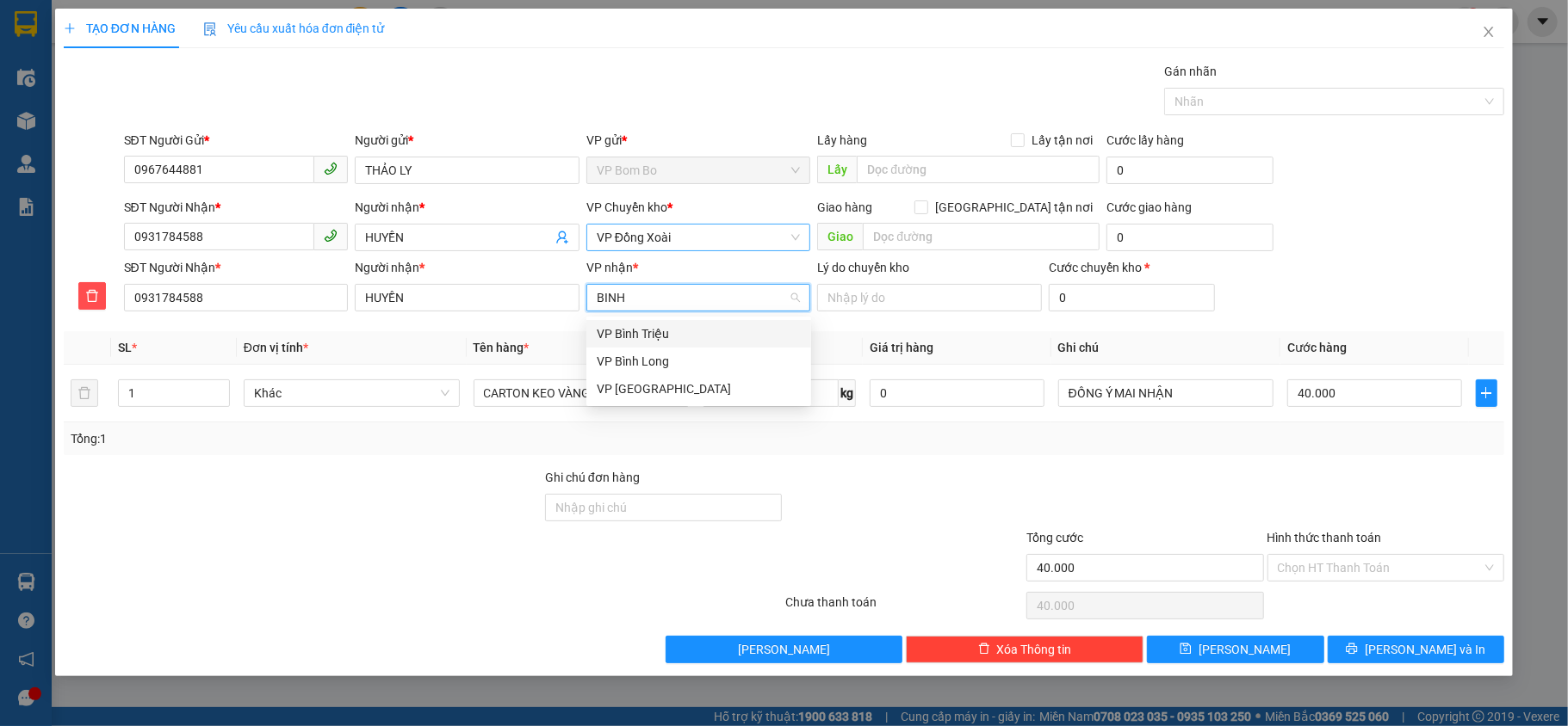
click at [662, 328] on div "VP Bình Triệu" at bounding box center [698, 333] width 204 height 19
click at [1349, 562] on input "Hình thức thanh toán" at bounding box center [1381, 568] width 205 height 25
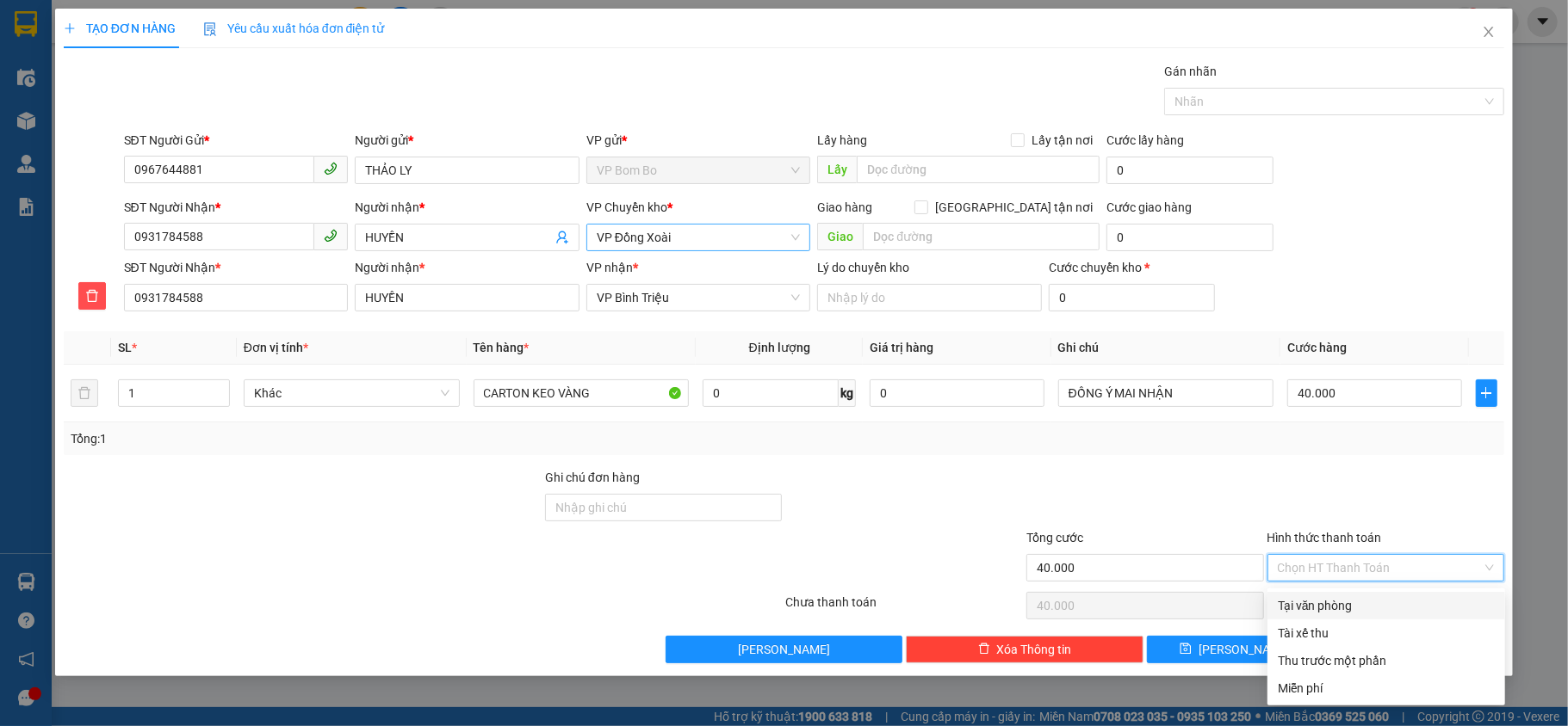
click at [1341, 593] on div "Tại văn phòng" at bounding box center [1387, 606] width 238 height 27
type input "0"
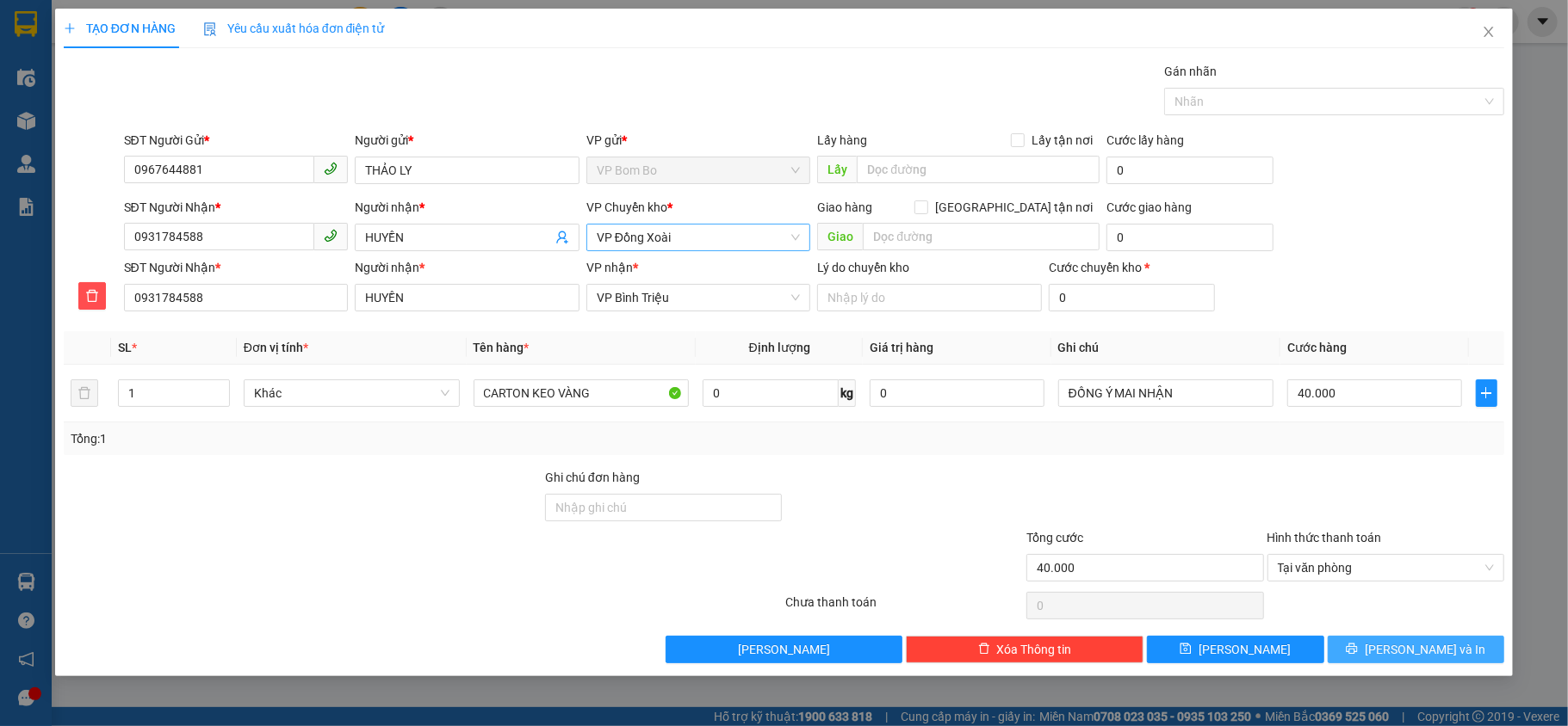
click at [1396, 656] on button "[PERSON_NAME] và In" at bounding box center [1417, 650] width 177 height 27
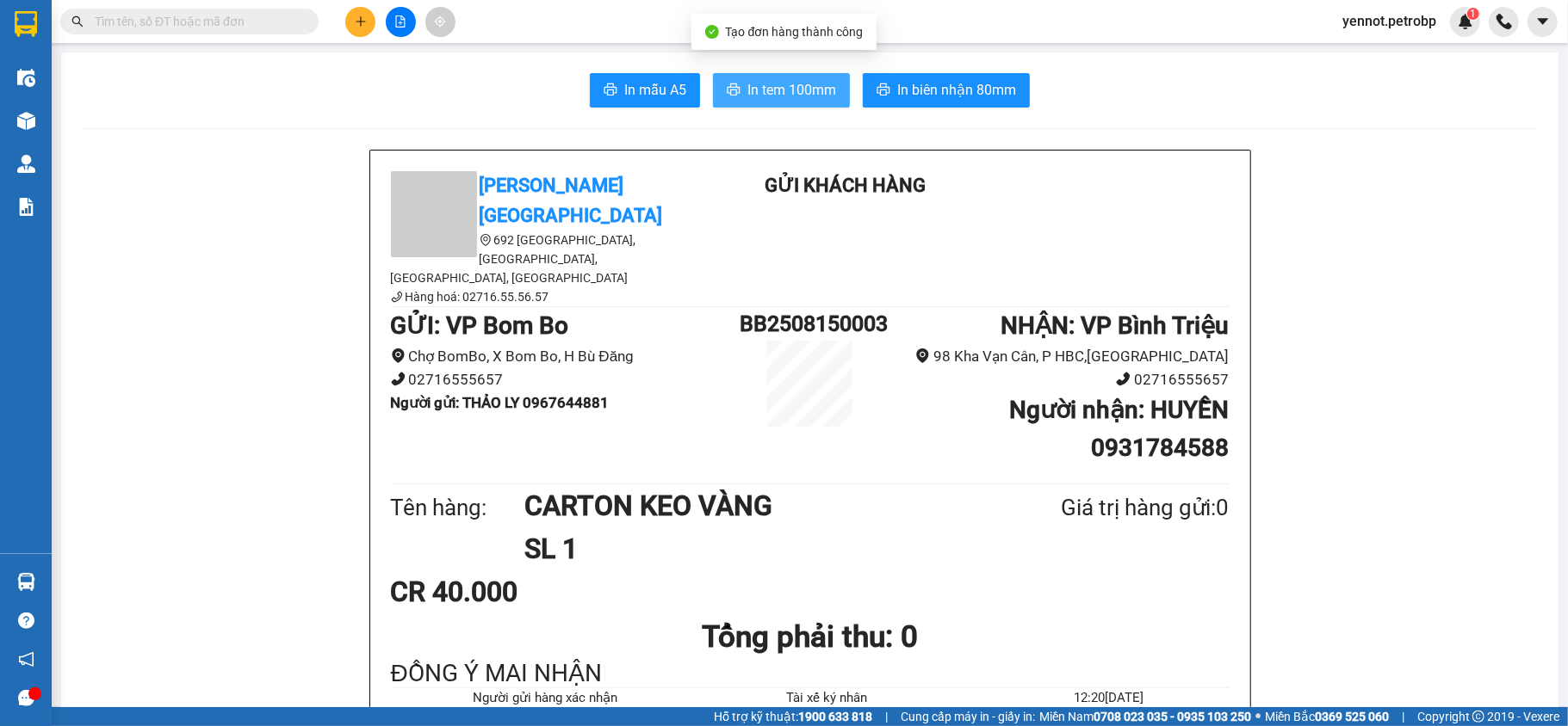
click at [810, 93] on span "In tem 100mm" at bounding box center [792, 90] width 89 height 21
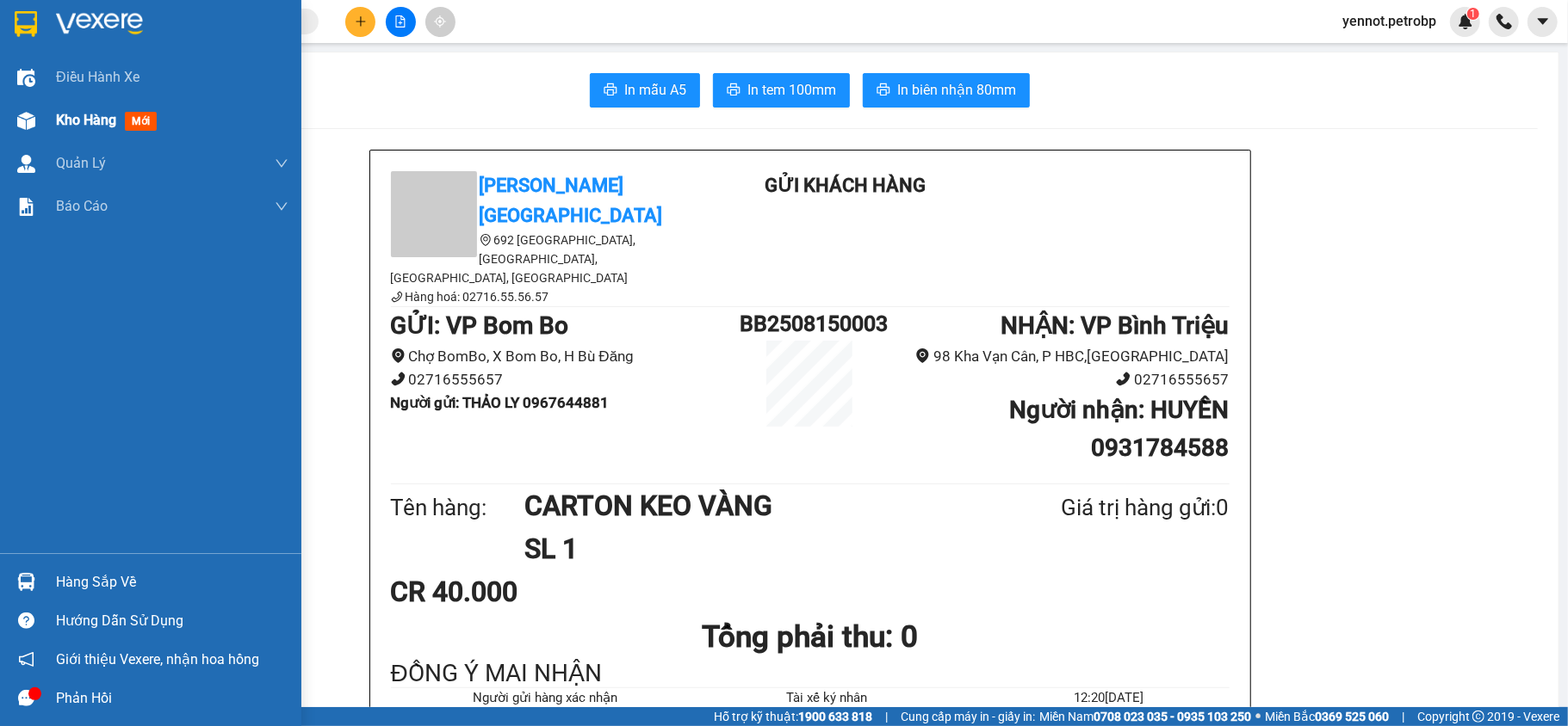
click at [18, 133] on div at bounding box center [25, 121] width 30 height 30
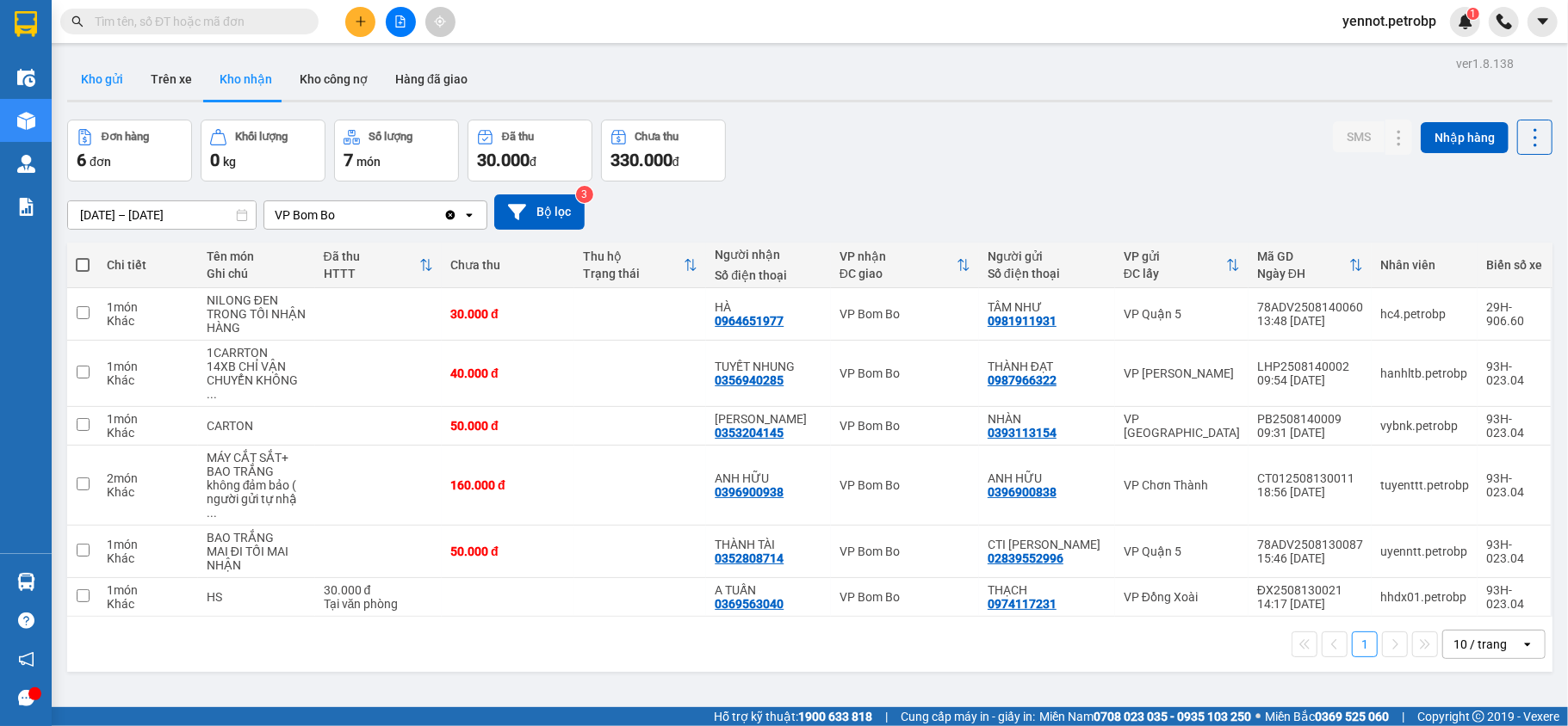
click at [100, 67] on button "Kho gửi" at bounding box center [102, 79] width 70 height 41
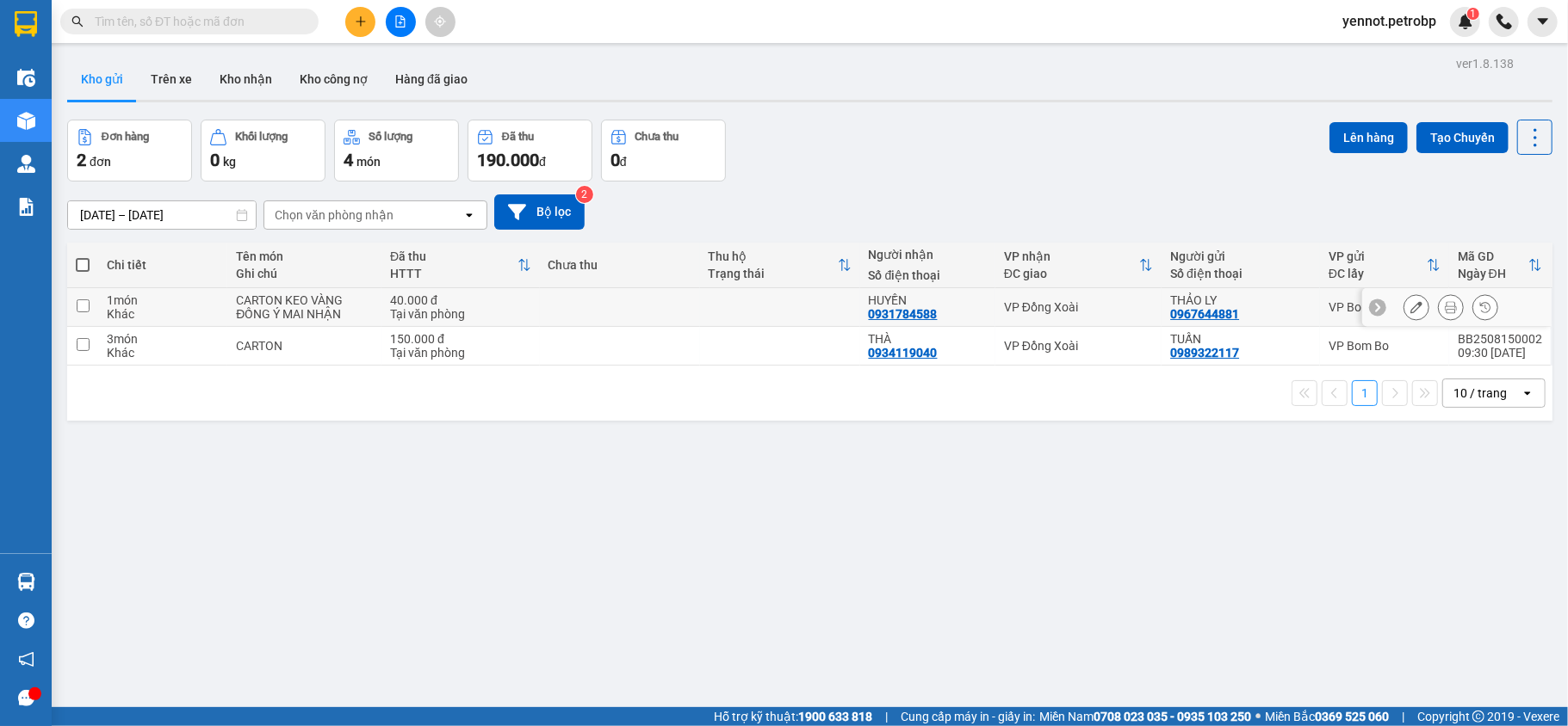
click at [1411, 314] on icon at bounding box center [1417, 307] width 12 height 12
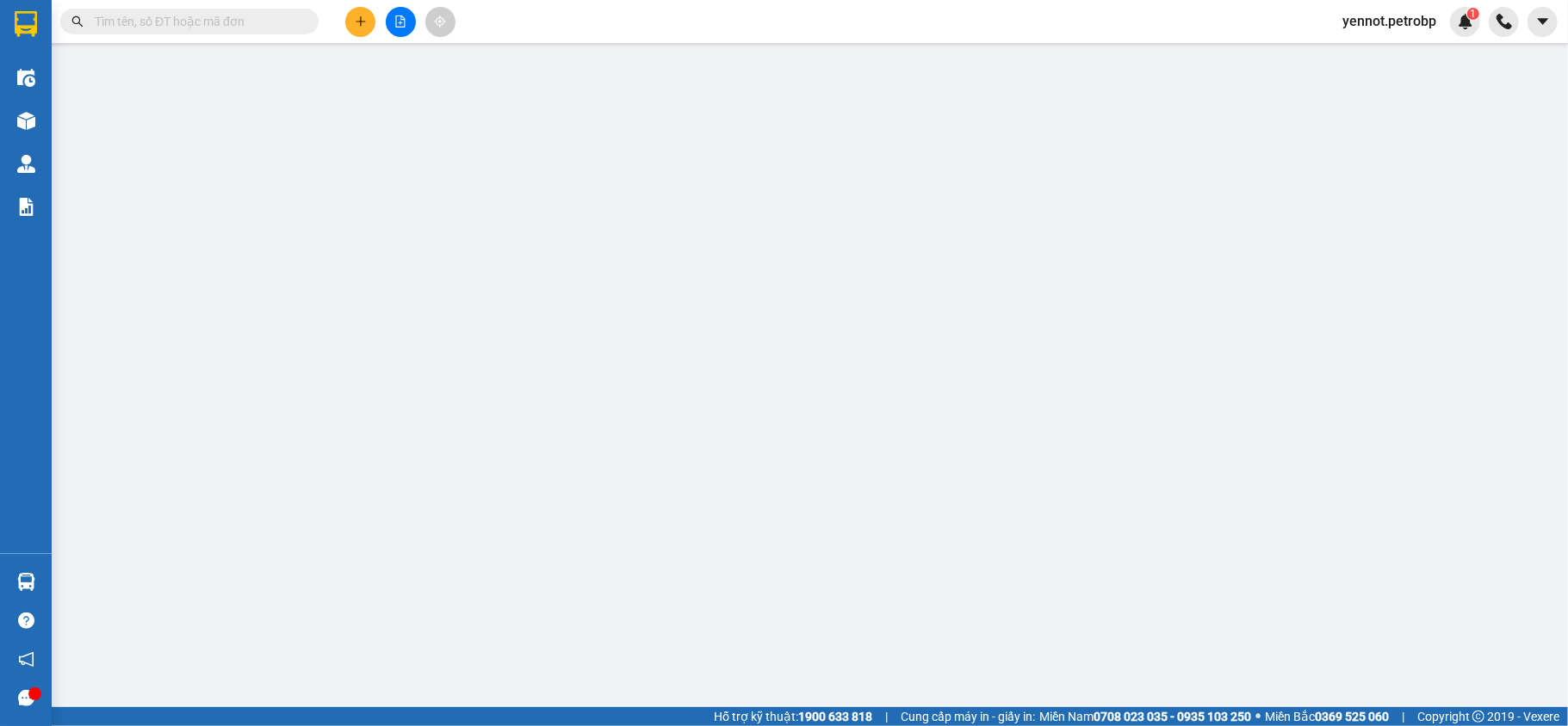
type input "0967644881"
type input "THẢO LY"
type input "0931784588"
type input "HUYỀN"
type input "40.000"
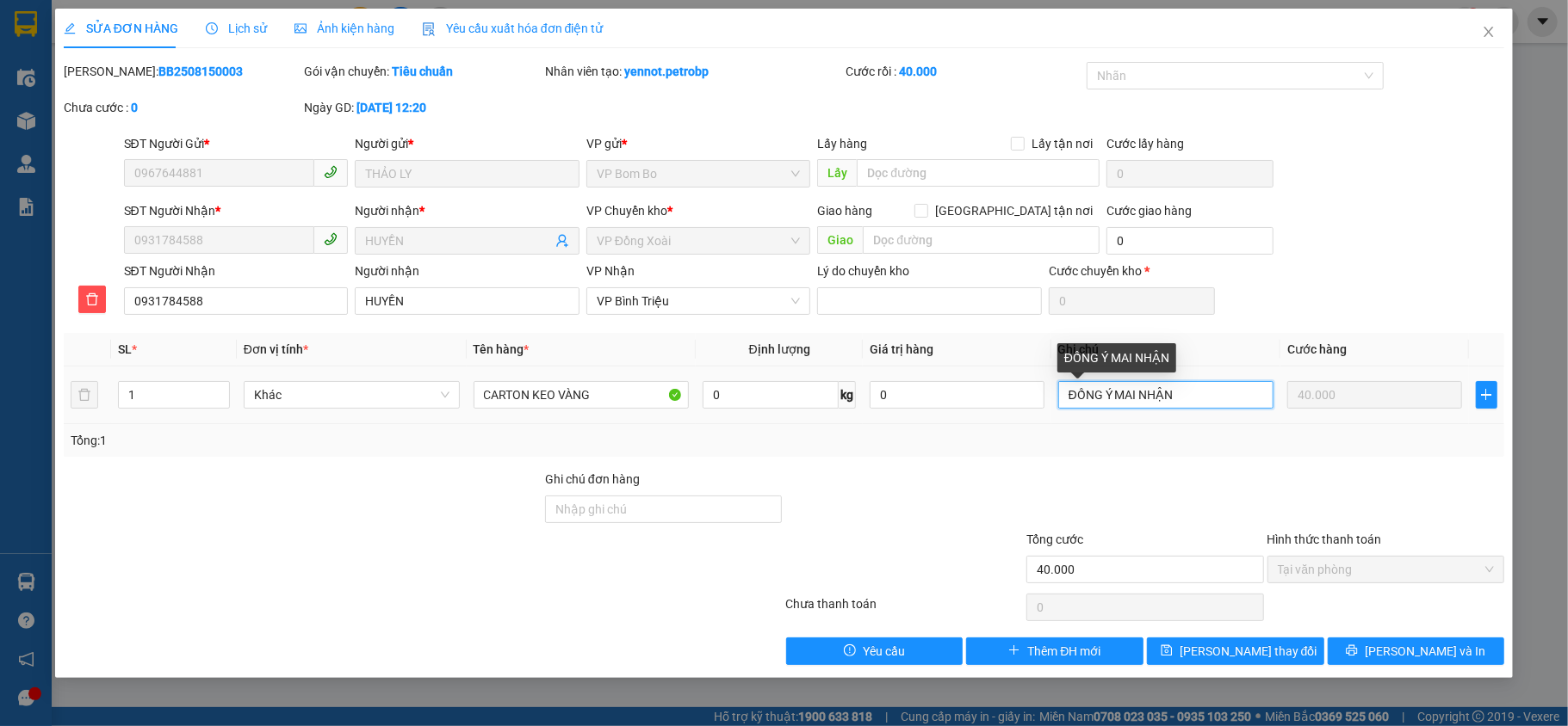
click at [1230, 406] on input "ĐỒNG Ý MAI NHẬN" at bounding box center [1167, 395] width 216 height 27
type input "Đ"
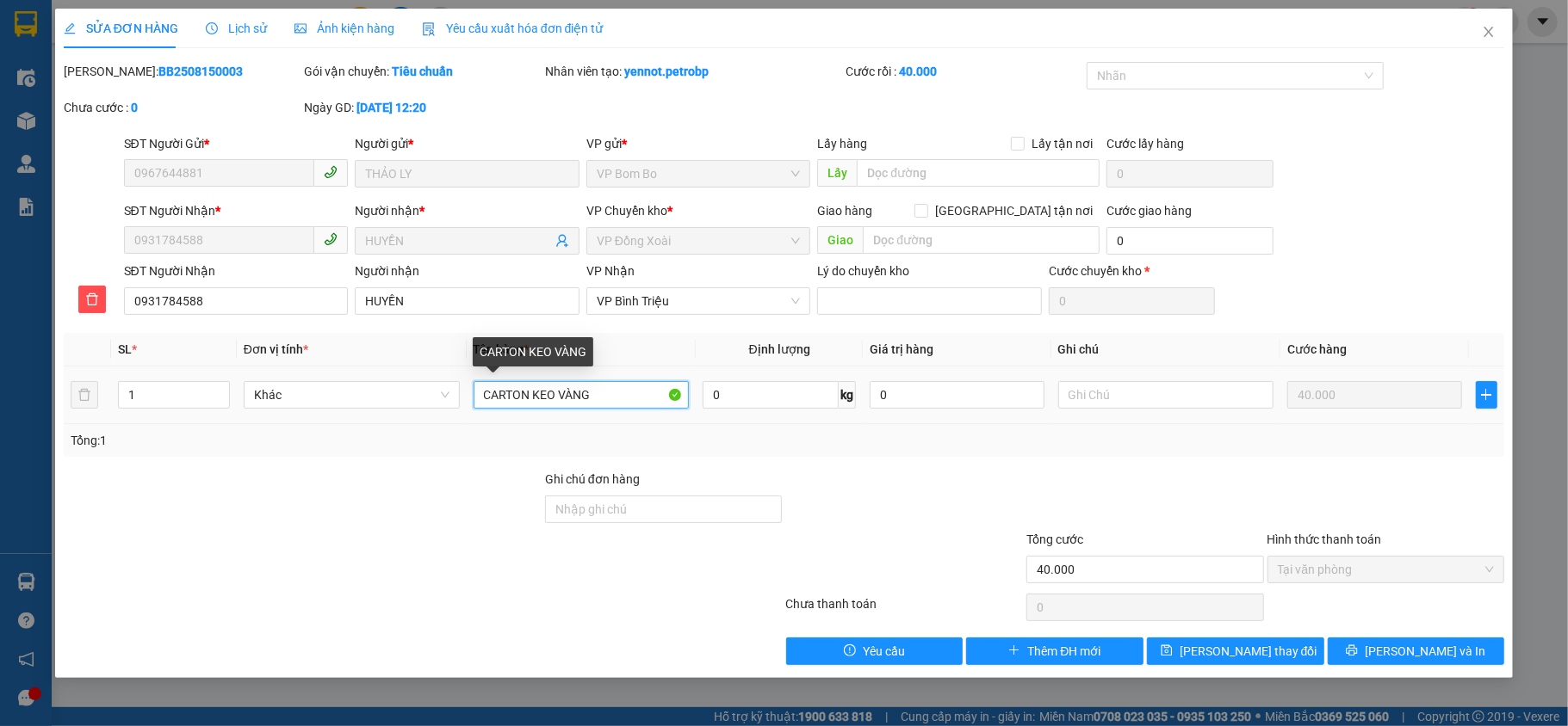
click at [631, 395] on input "CARTON KEO VÀNG" at bounding box center [582, 395] width 216 height 27
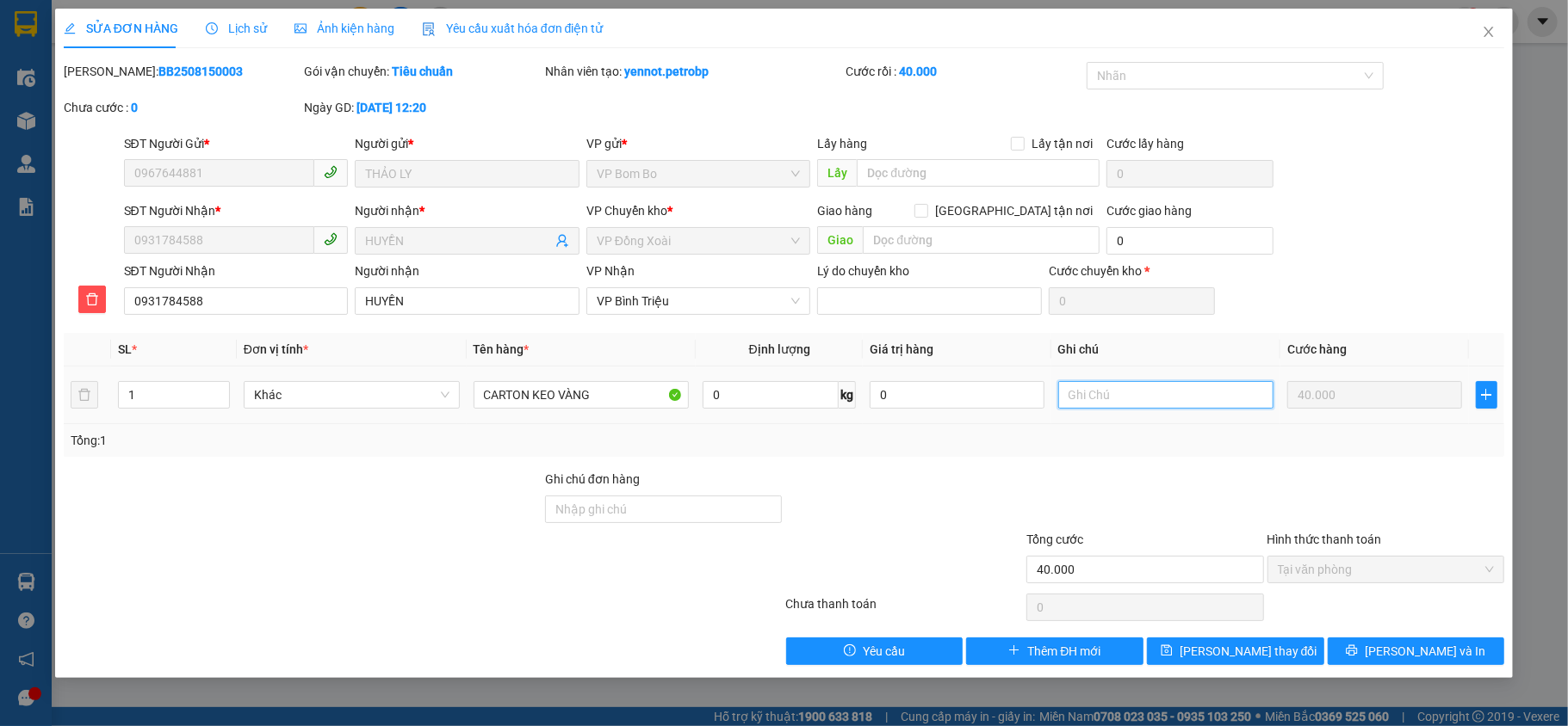
click at [1166, 394] on input "text" at bounding box center [1167, 395] width 216 height 27
type input "TỚI GỌI KHÁCH GIÚP E"
click at [1421, 661] on span "[PERSON_NAME] và In" at bounding box center [1426, 651] width 121 height 19
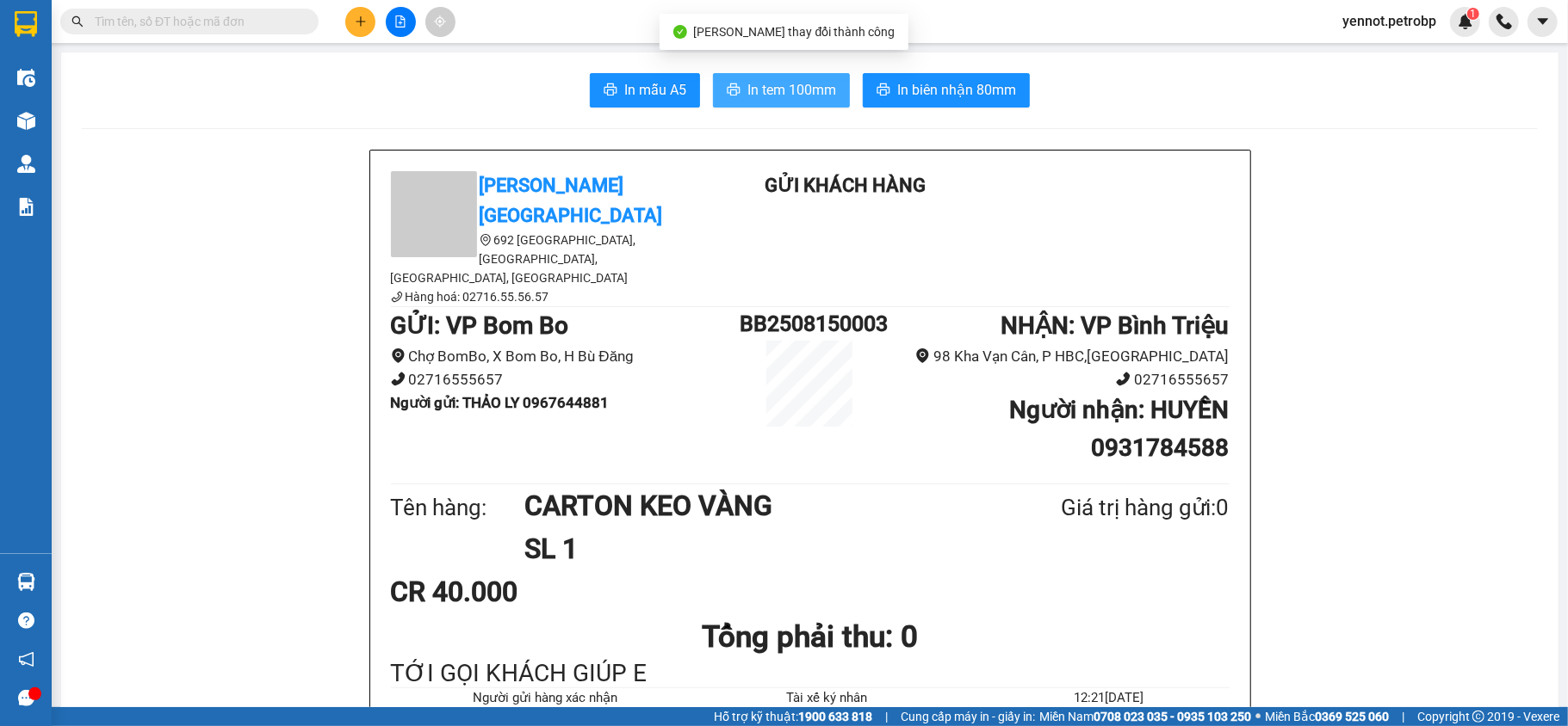
click at [786, 92] on span "In tem 100mm" at bounding box center [792, 90] width 89 height 21
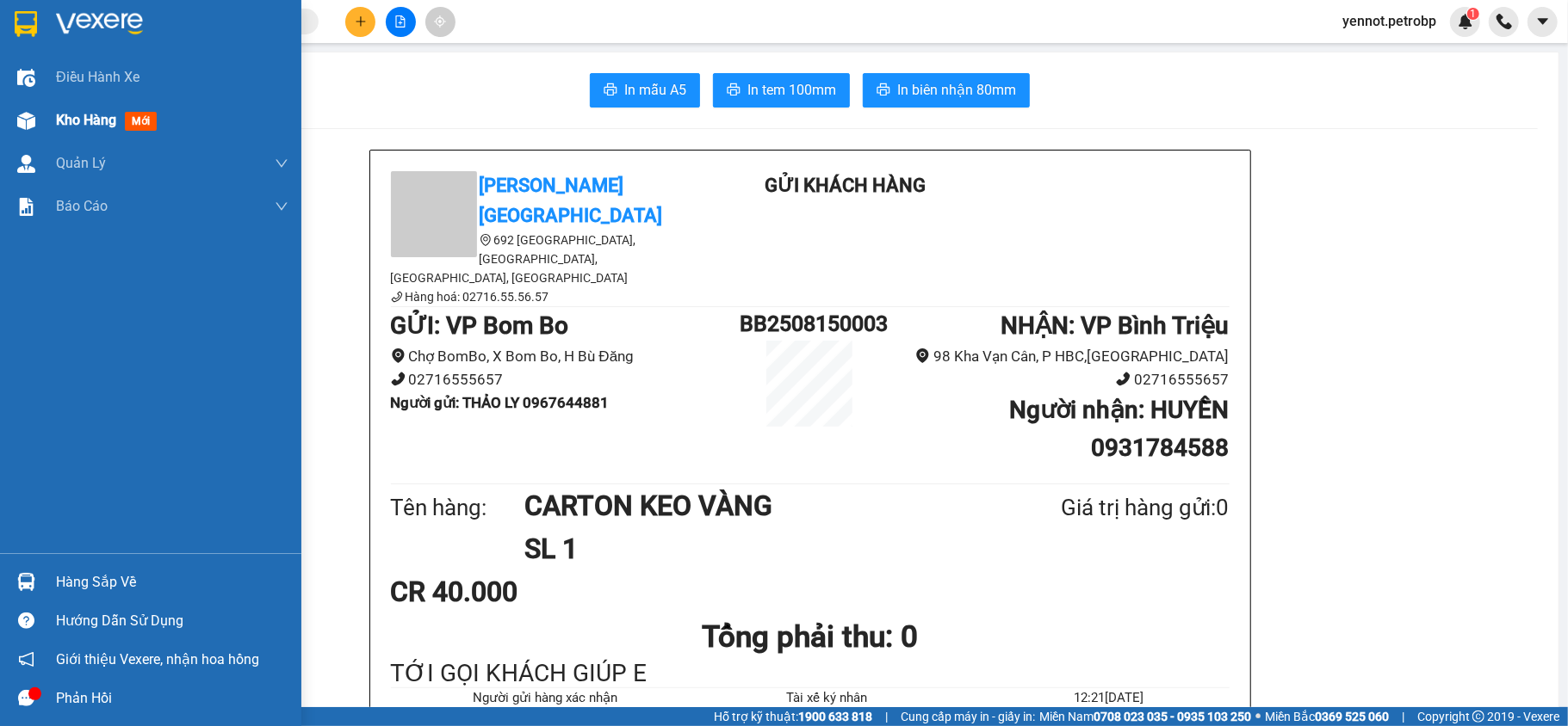
click at [42, 114] on div "Kho hàng mới" at bounding box center [150, 121] width 301 height 43
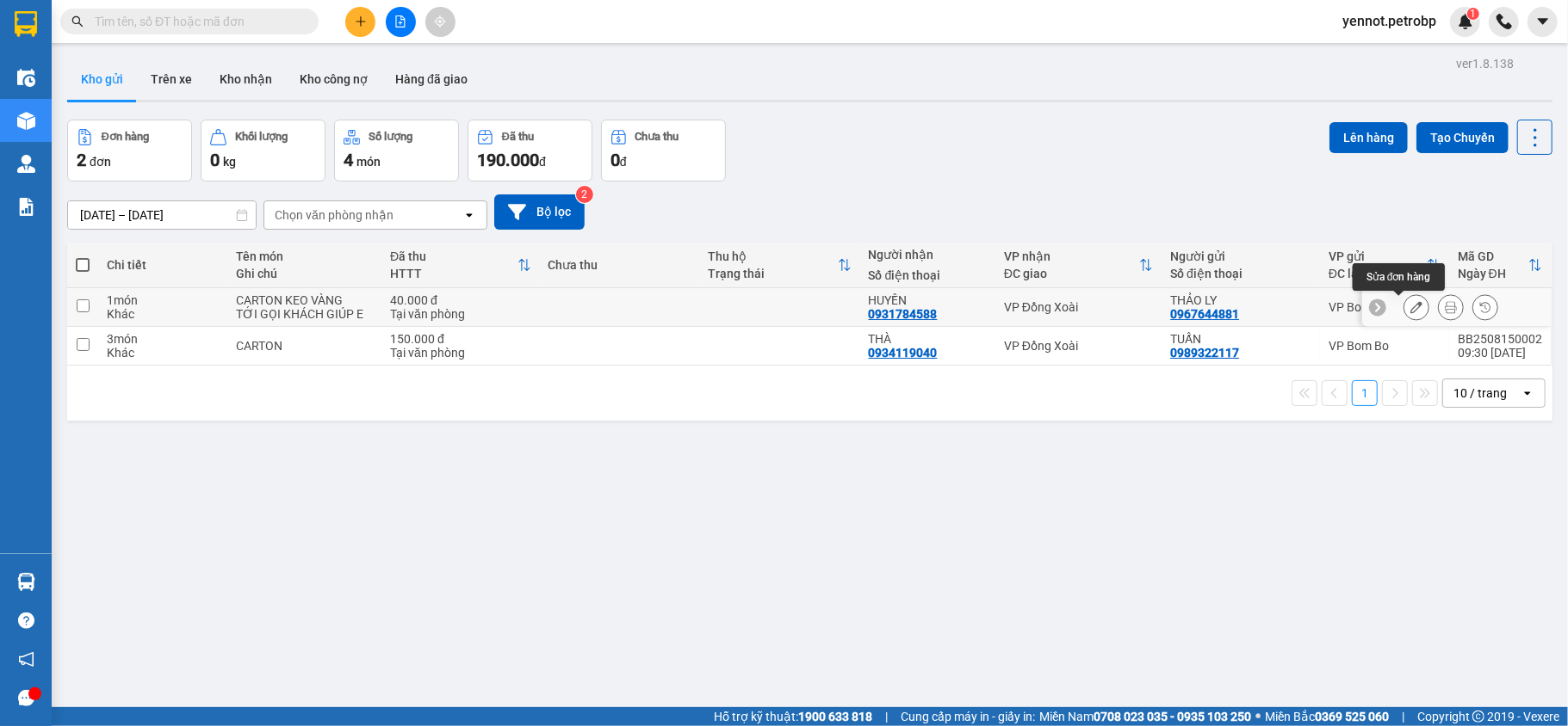
click at [1411, 303] on icon at bounding box center [1417, 307] width 12 height 12
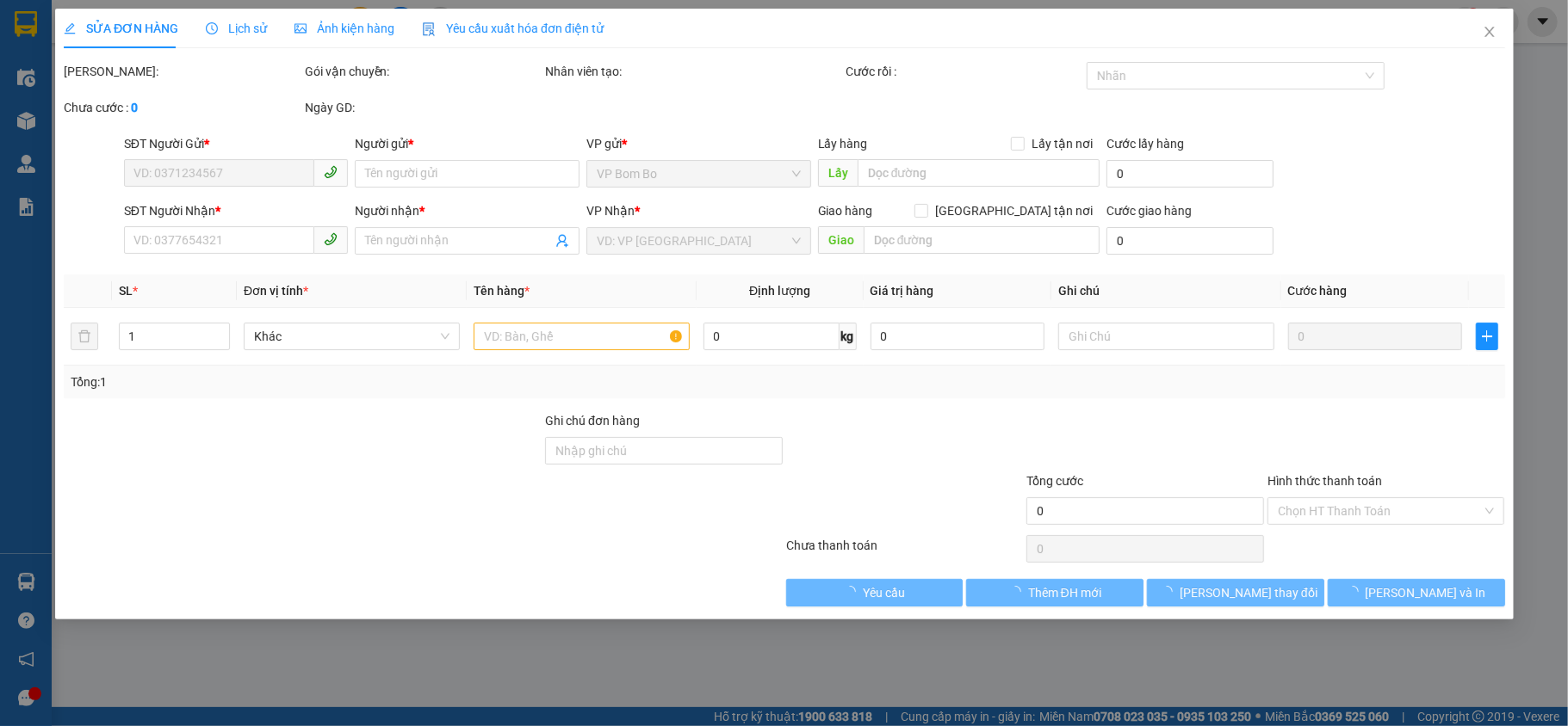
type input "0967644881"
type input "THẢO LY"
type input "0931784588"
type input "HUYỀN"
type input "40.000"
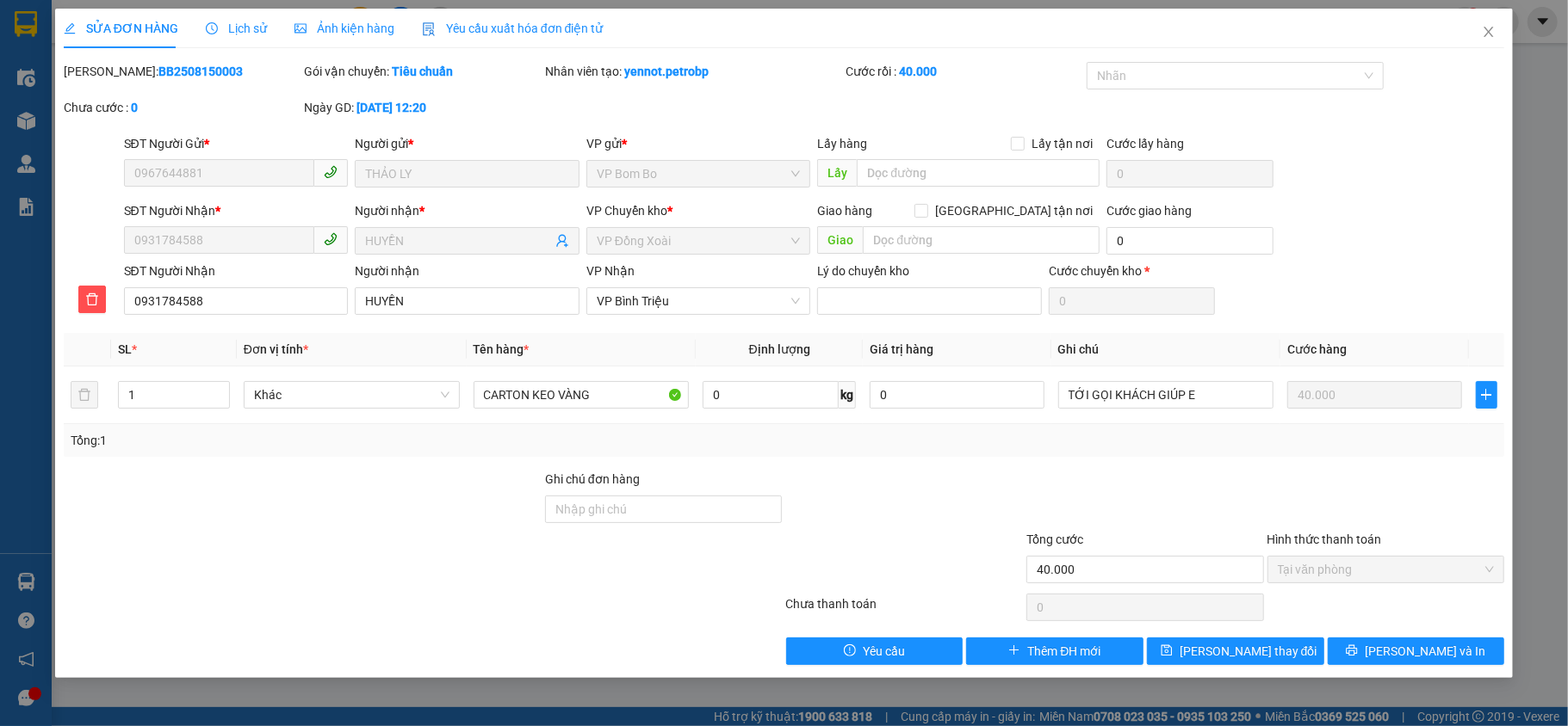
drag, startPoint x: 107, startPoint y: 66, endPoint x: 196, endPoint y: 80, distance: 90.1
click at [196, 80] on div "[PERSON_NAME]: BB2508150003" at bounding box center [182, 71] width 238 height 19
copy b "BB2508150003"
click at [1495, 22] on span "Close" at bounding box center [1488, 32] width 48 height 48
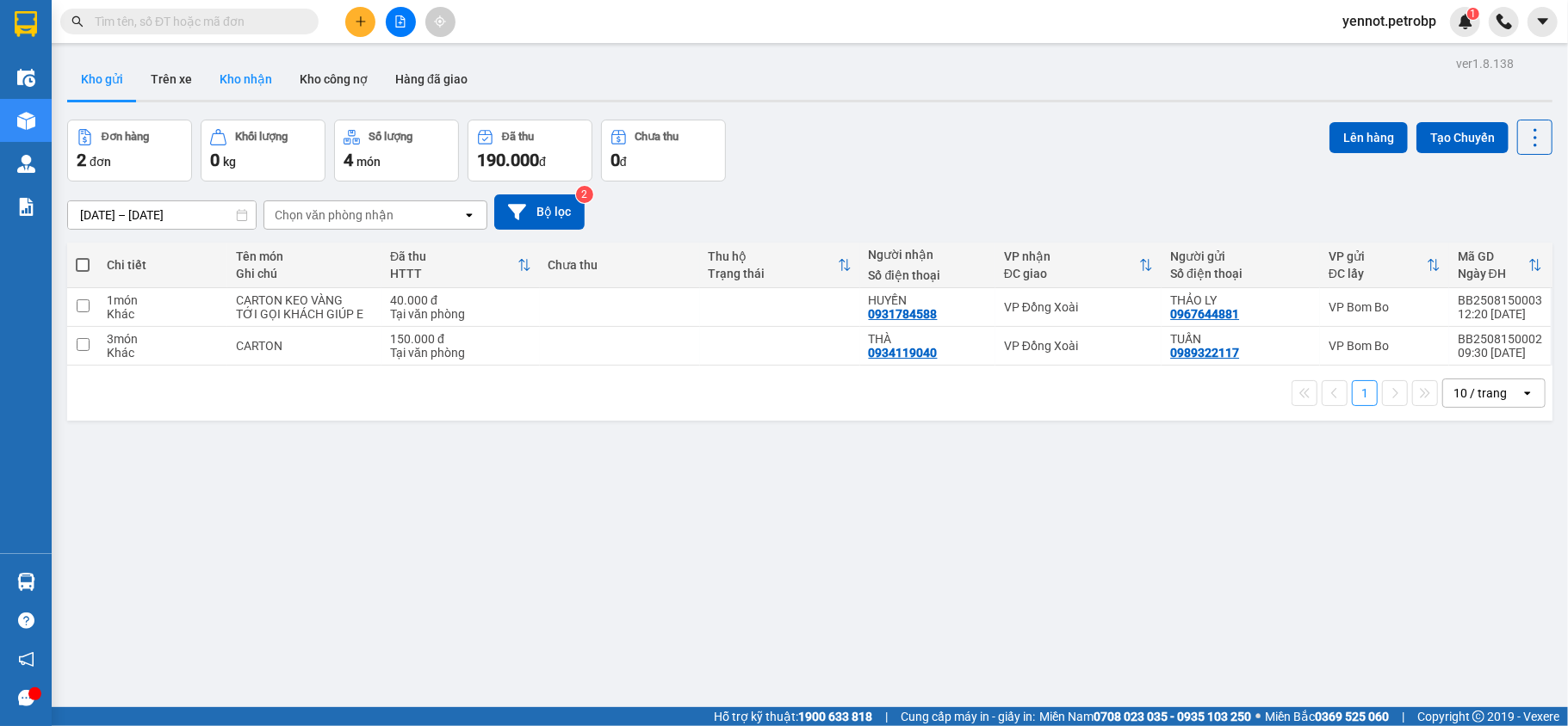
click at [225, 73] on button "Kho nhận" at bounding box center [246, 79] width 80 height 41
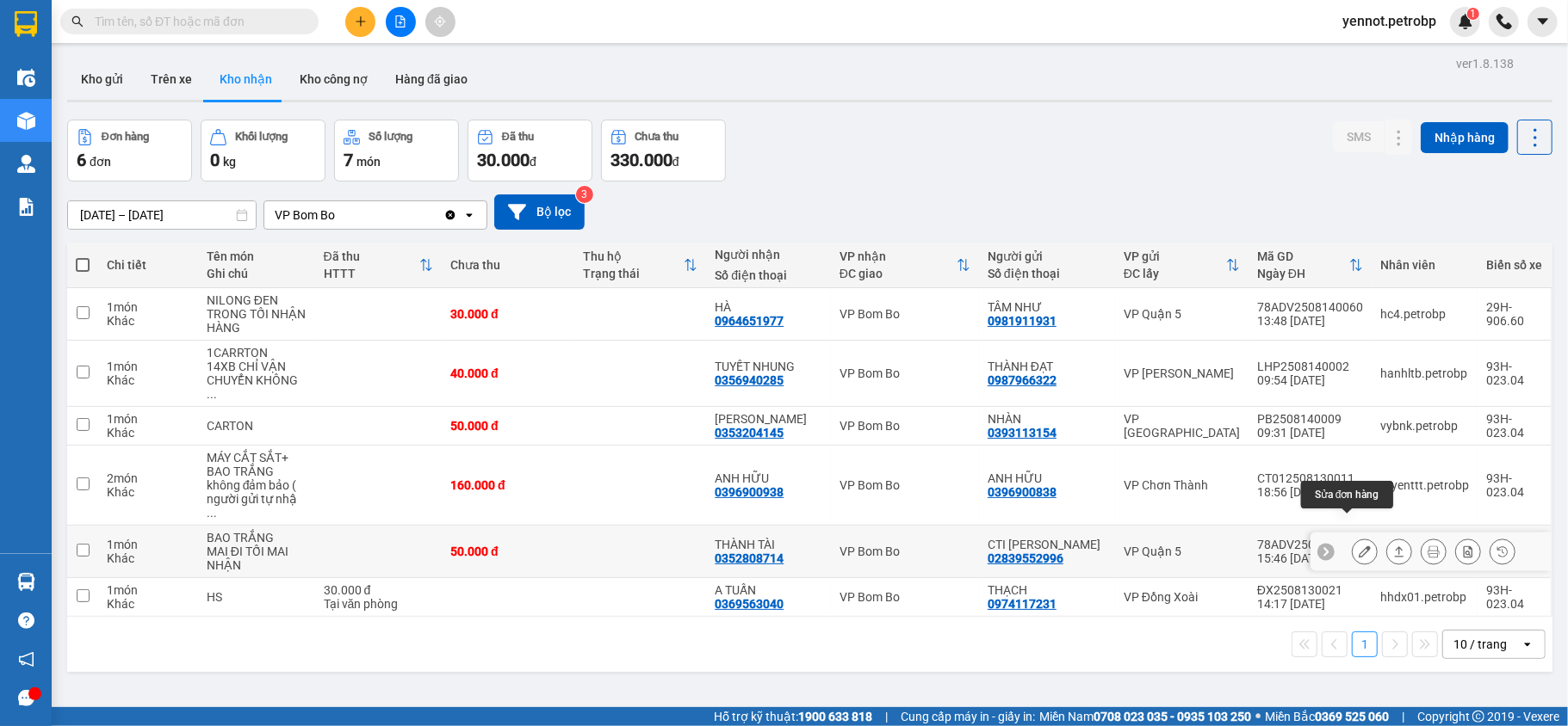
click at [1359, 546] on icon at bounding box center [1365, 552] width 12 height 12
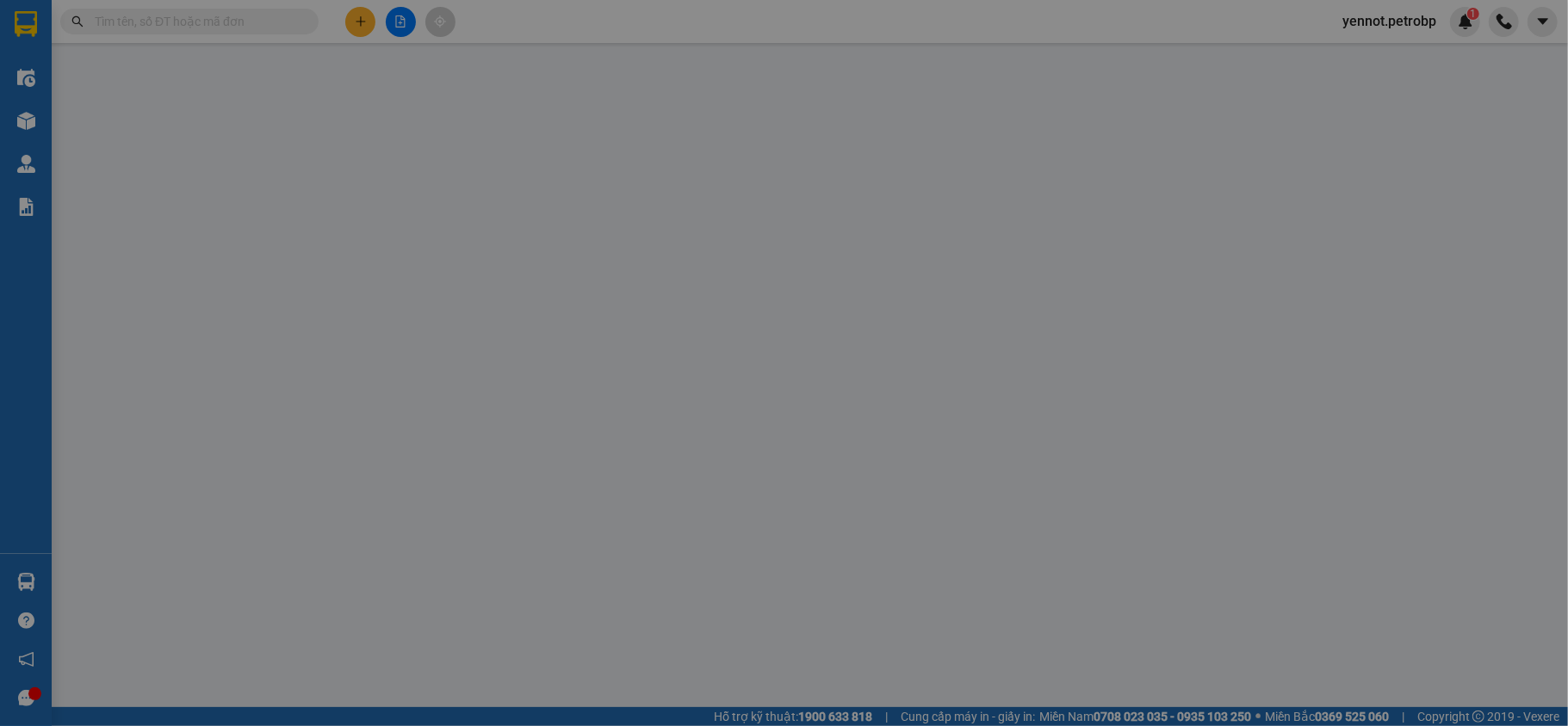
type input "02839552996"
type input "CTI [PERSON_NAME]"
type input "0352808714"
type input "THÀNH TÀI"
type input "50.000"
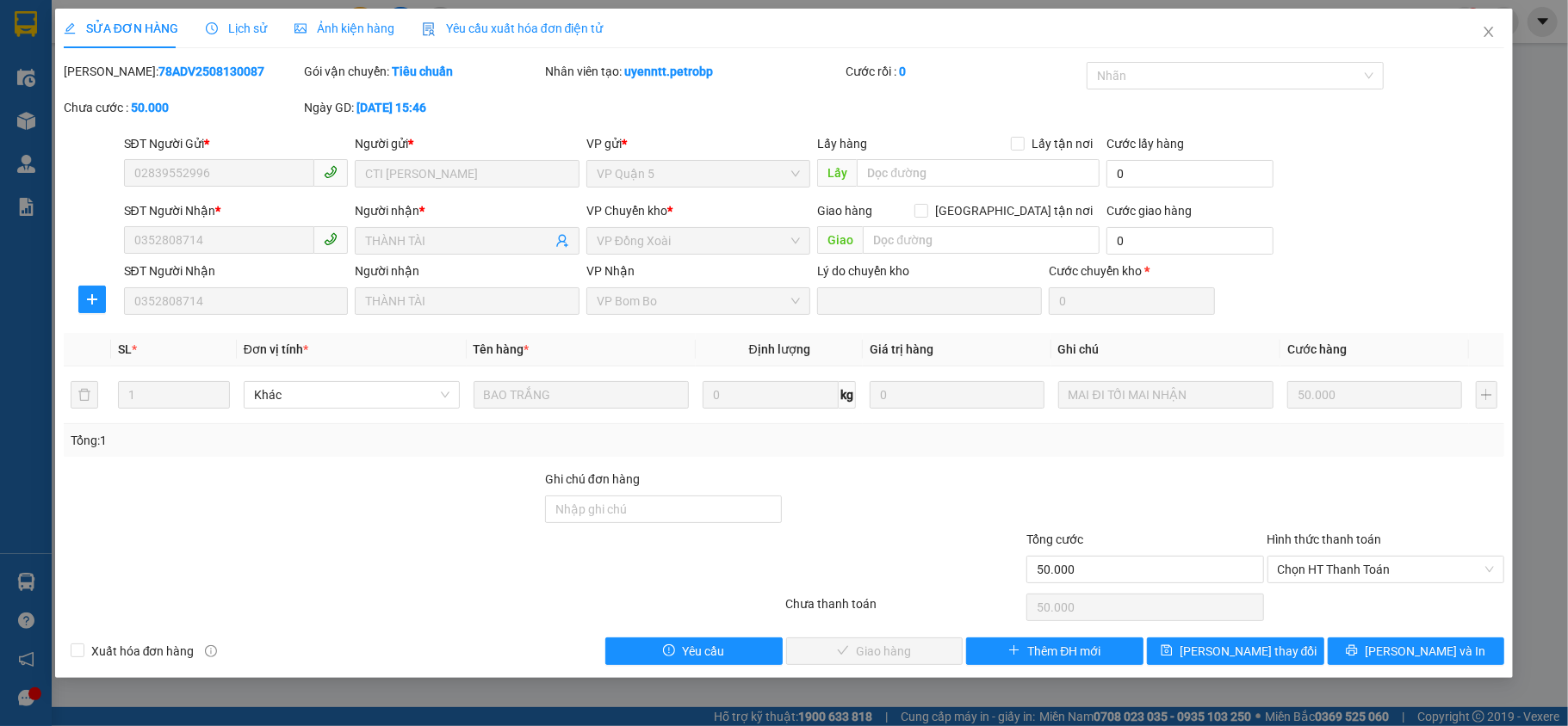
drag, startPoint x: 105, startPoint y: 72, endPoint x: 225, endPoint y: 81, distance: 120.3
click at [225, 81] on div "[PERSON_NAME]: 78ADV2508130087" at bounding box center [182, 80] width 241 height 36
copy b "78ADV2508130087"
click at [1369, 575] on span "Chọn HT Thanh Toán" at bounding box center [1387, 569] width 217 height 25
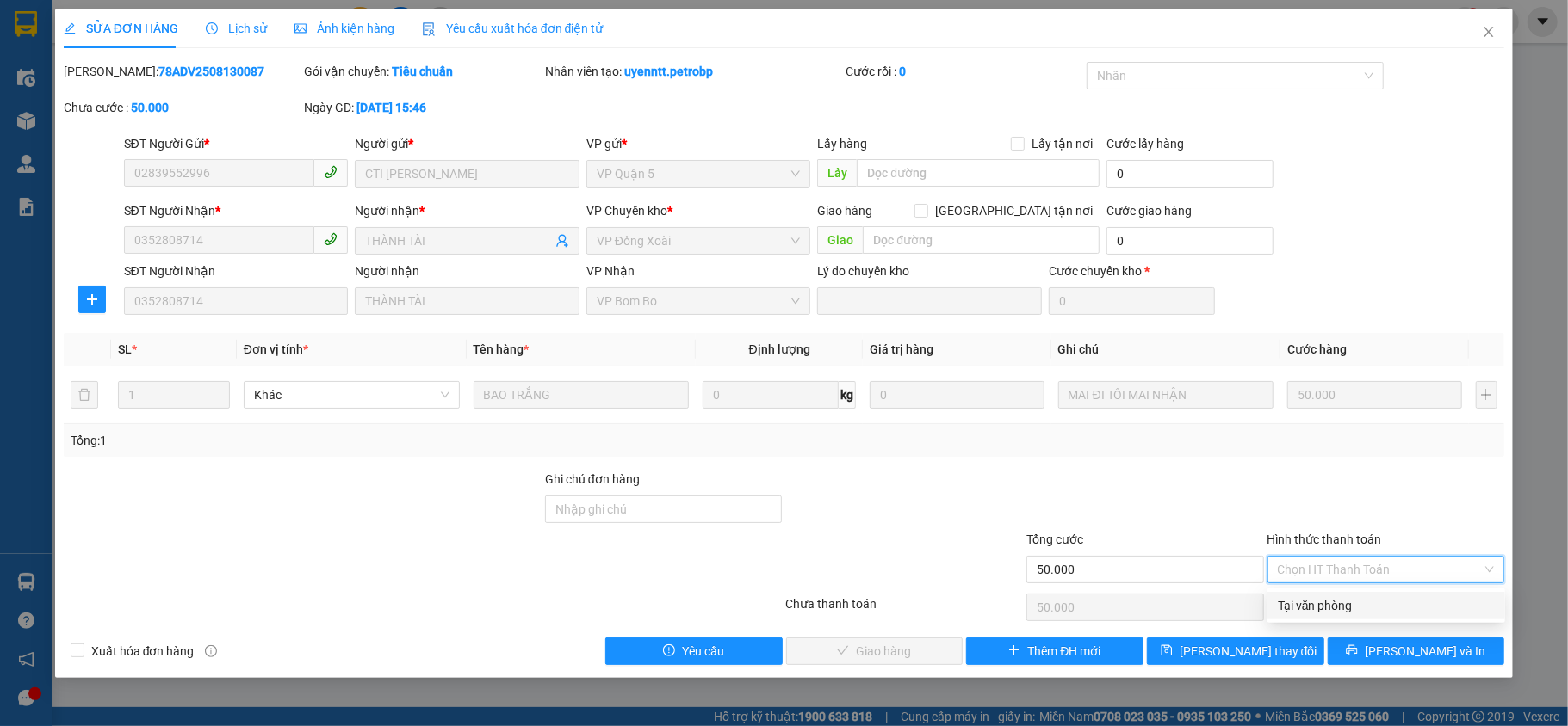
click at [1341, 593] on div "Tại văn phòng" at bounding box center [1387, 606] width 238 height 27
type input "0"
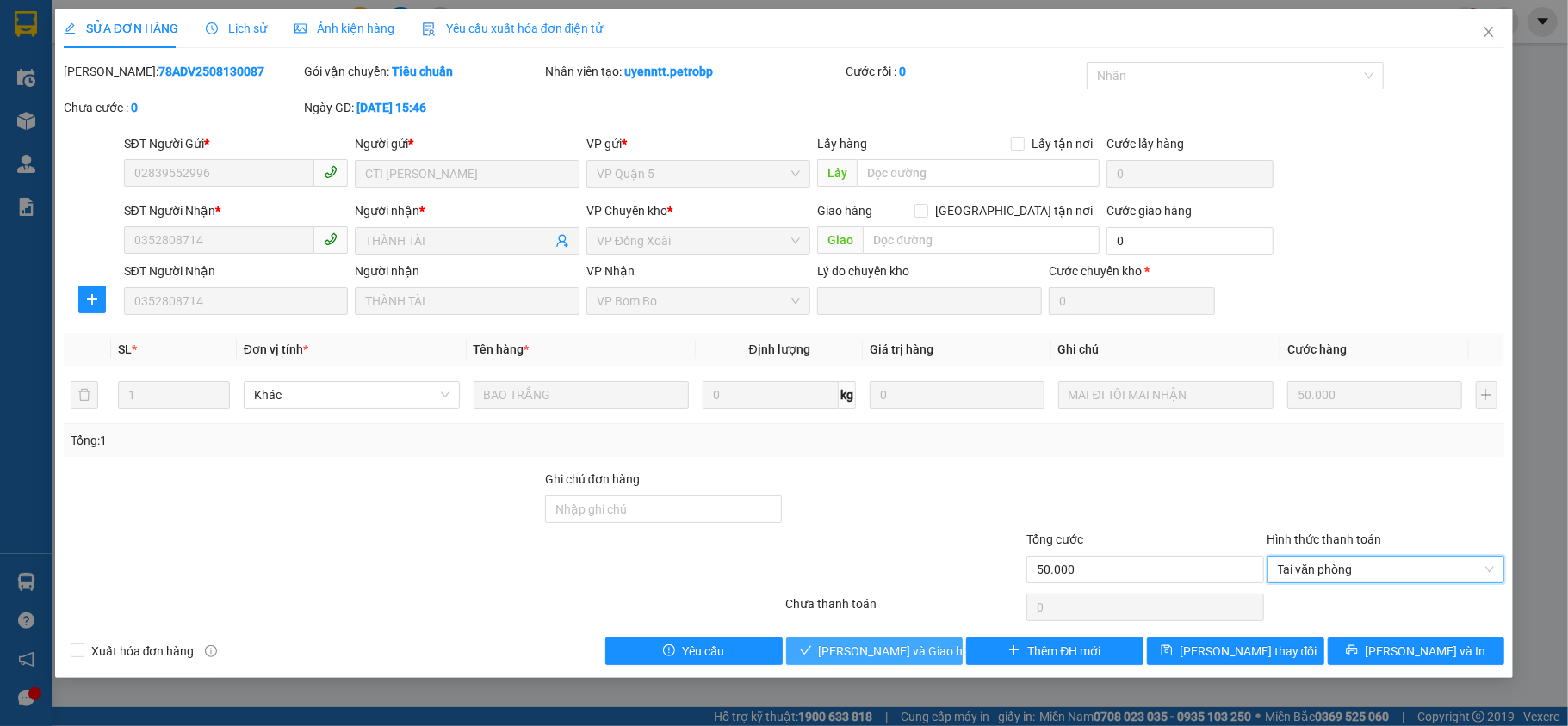
click at [915, 661] on span "[PERSON_NAME] và Giao hàng" at bounding box center [902, 651] width 166 height 19
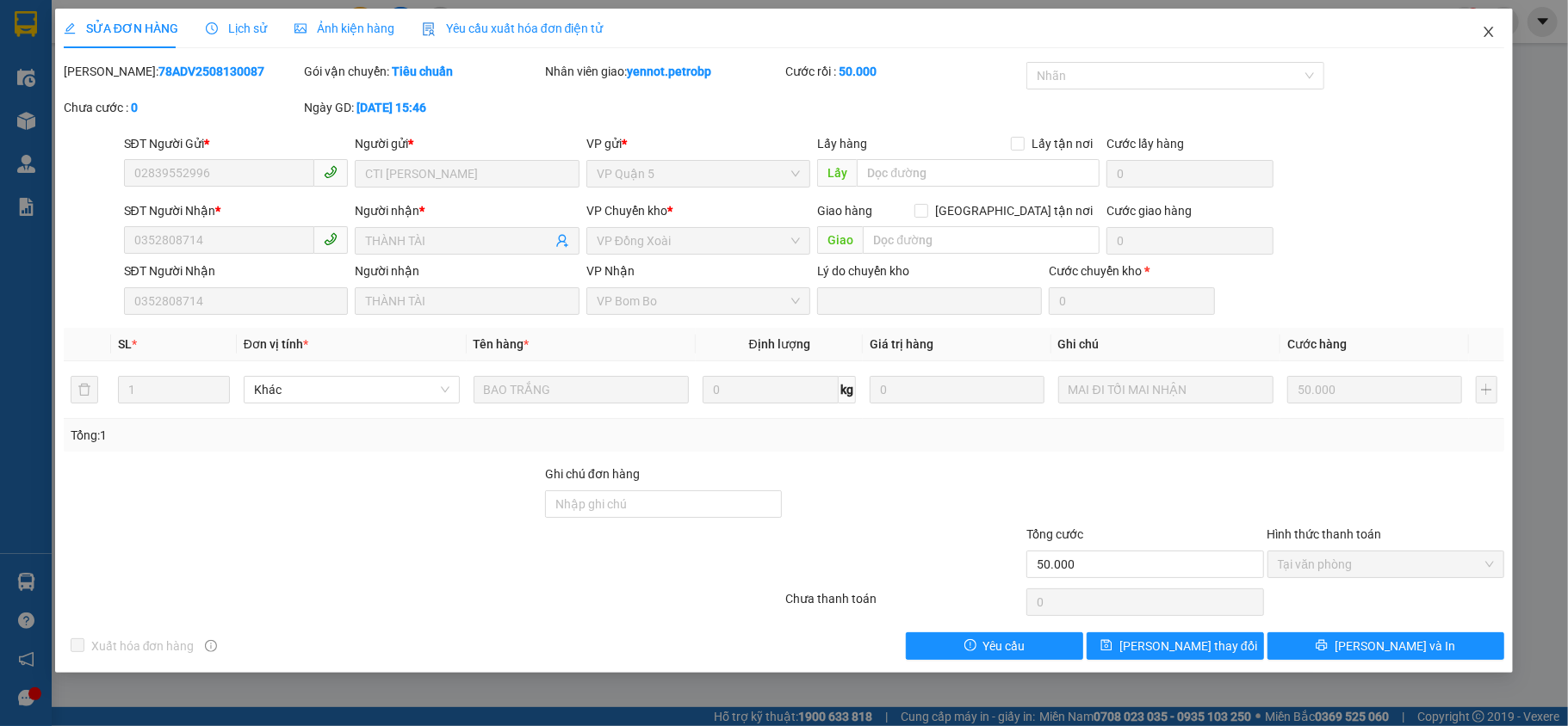
click at [1499, 33] on span "Close" at bounding box center [1488, 32] width 48 height 48
